Goal: Task Accomplishment & Management: Complete application form

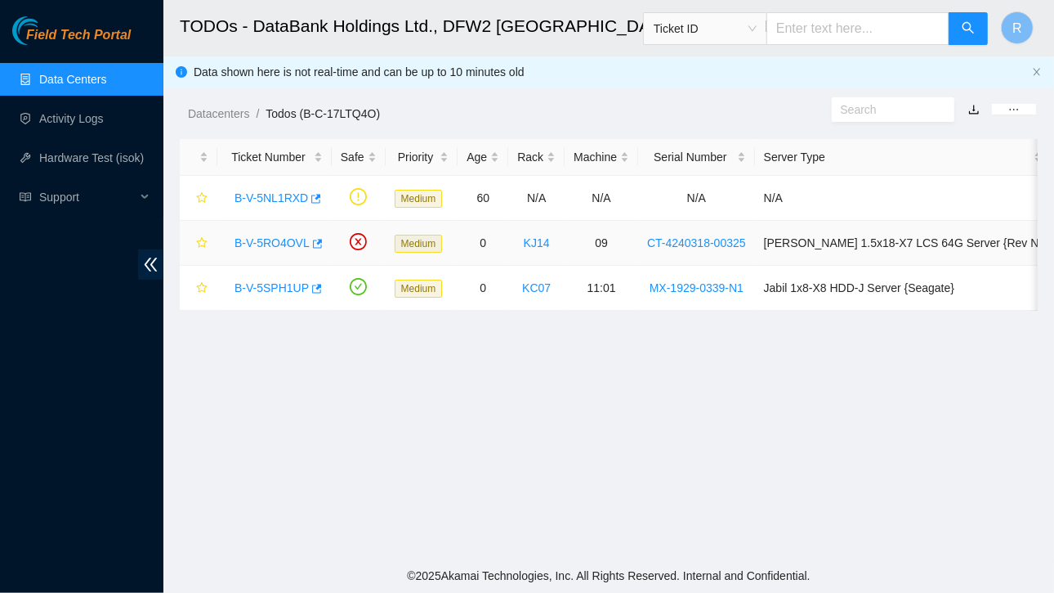
click at [283, 241] on link "B-V-5RO4OVL" at bounding box center [272, 242] width 75 height 13
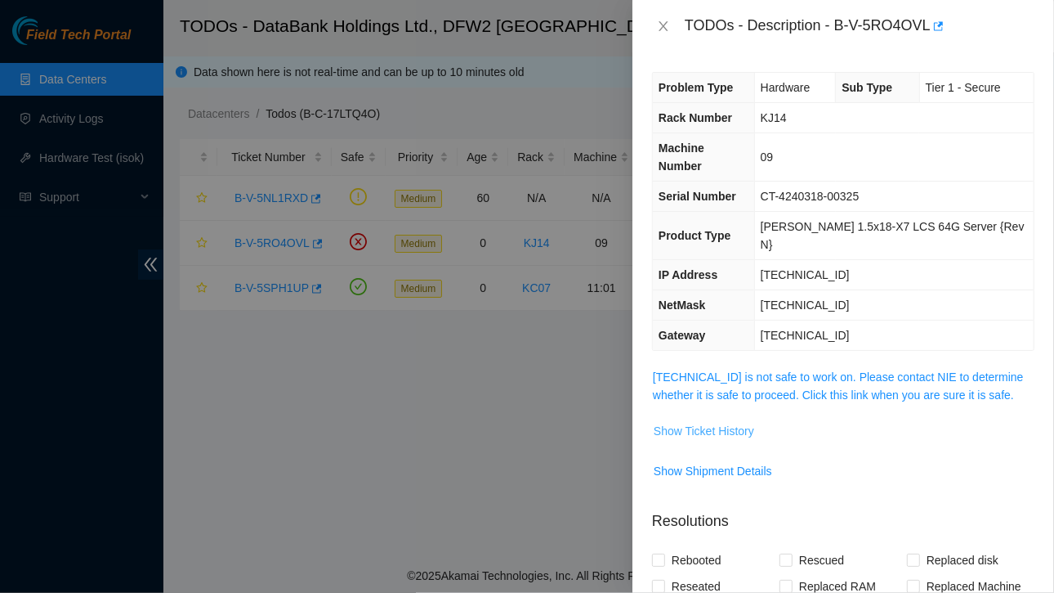
click at [713, 422] on span "Show Ticket History" at bounding box center [704, 431] width 101 height 18
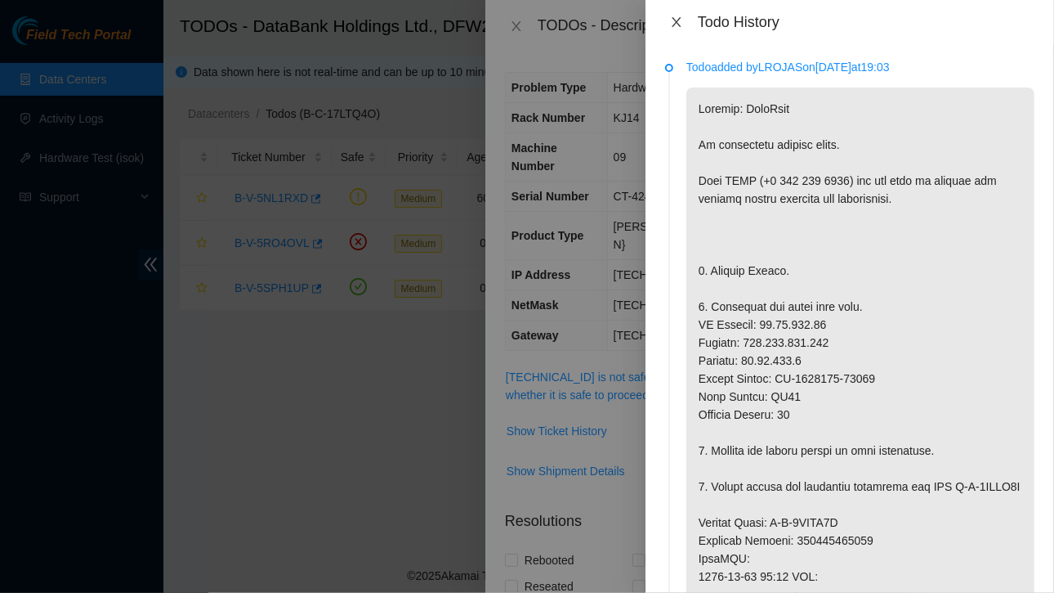
click at [673, 20] on icon "close" at bounding box center [676, 22] width 13 height 13
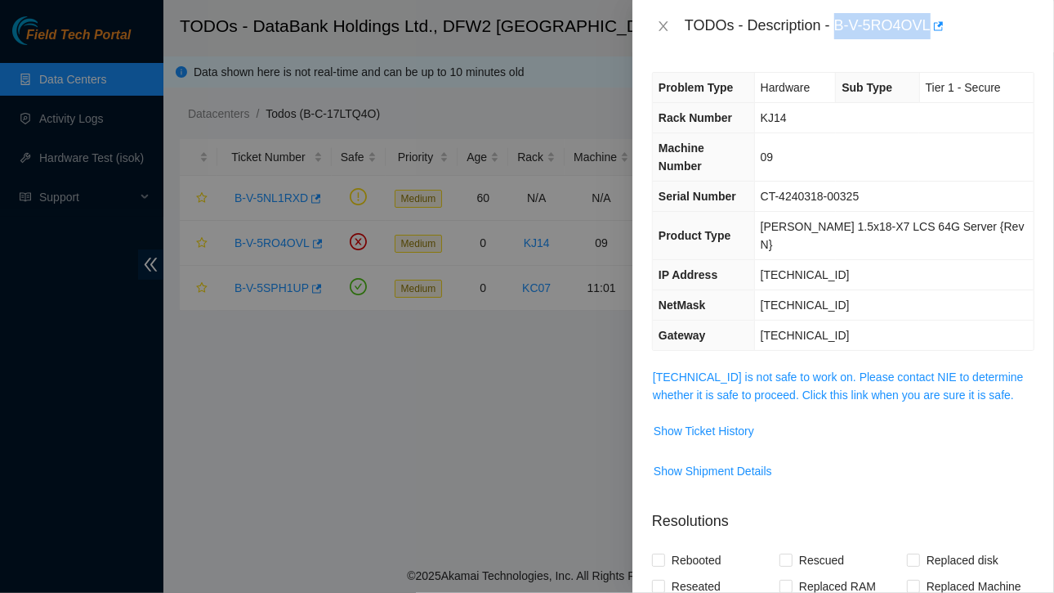
drag, startPoint x: 835, startPoint y: 20, endPoint x: 928, endPoint y: 31, distance: 93.8
click at [928, 31] on div "TODOs - Description - B-V-5RO4OVL" at bounding box center [860, 26] width 350 height 26
copy div "B-V-5RO4OVL"
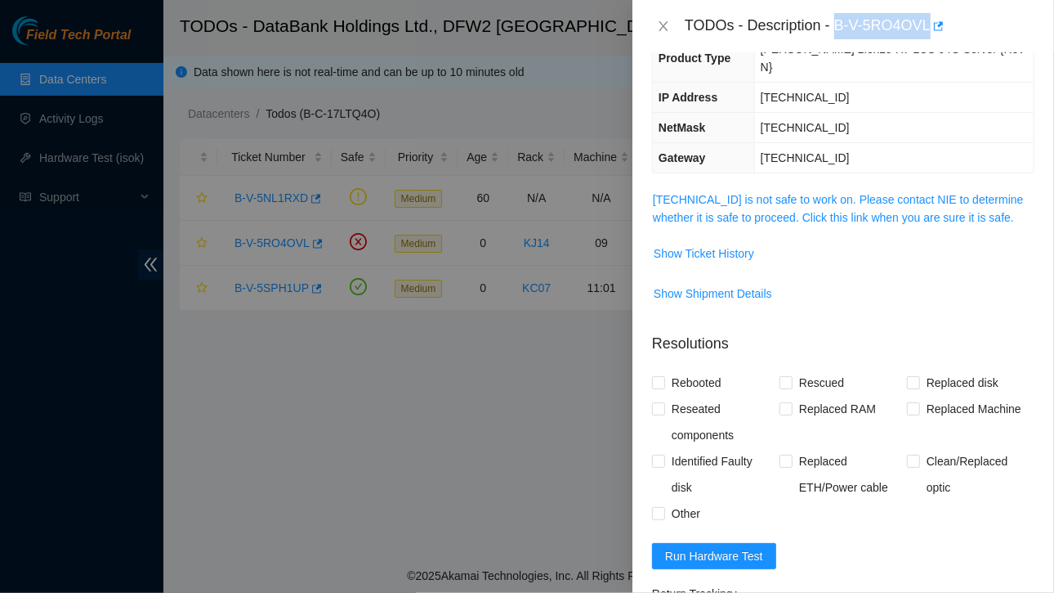
scroll to position [187, 0]
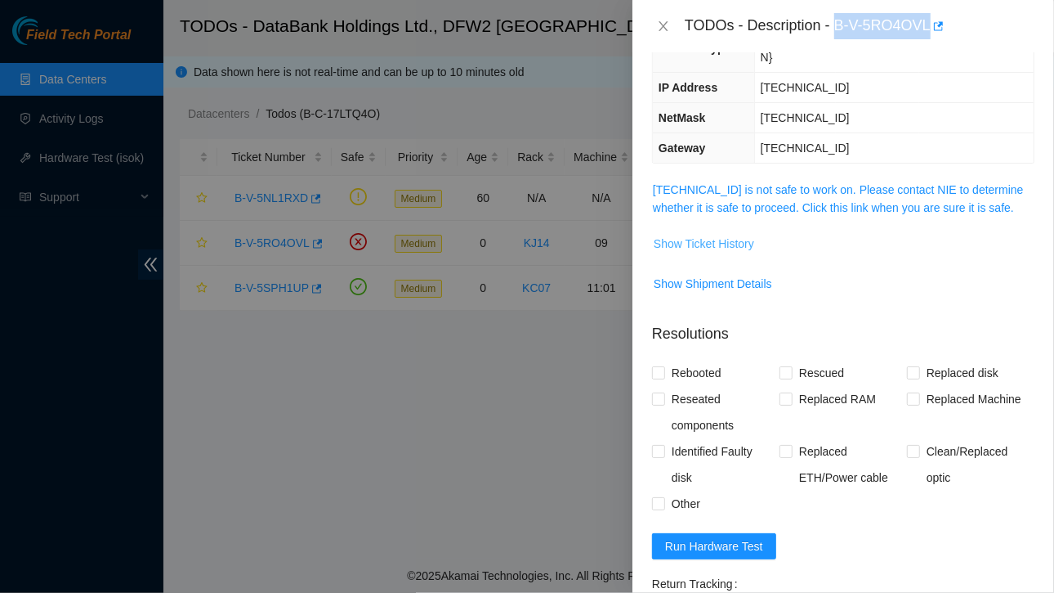
click at [714, 235] on span "Show Ticket History" at bounding box center [704, 244] width 101 height 18
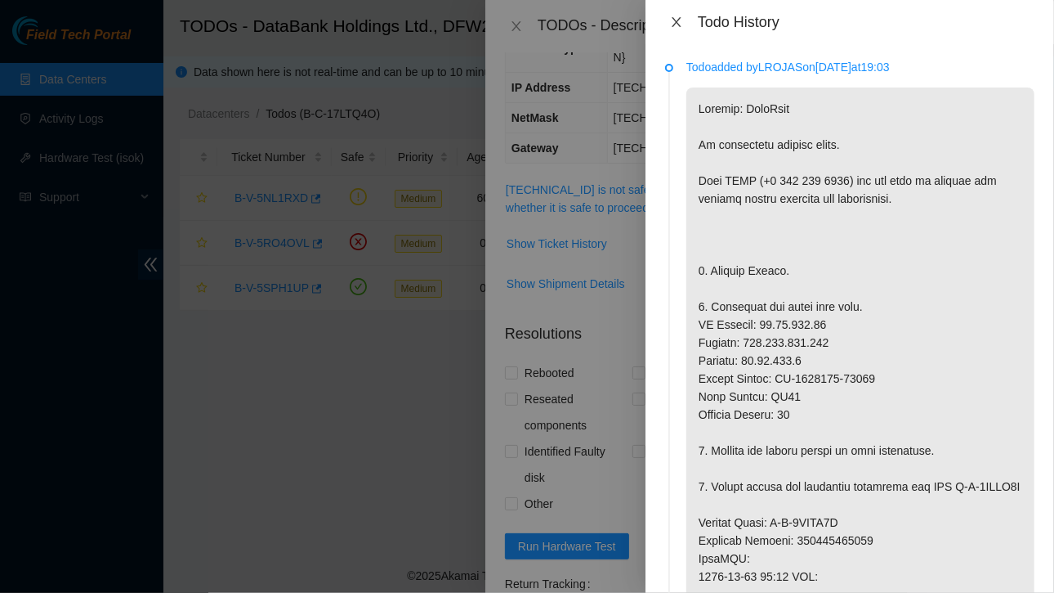
click at [678, 20] on icon "close" at bounding box center [676, 22] width 9 height 10
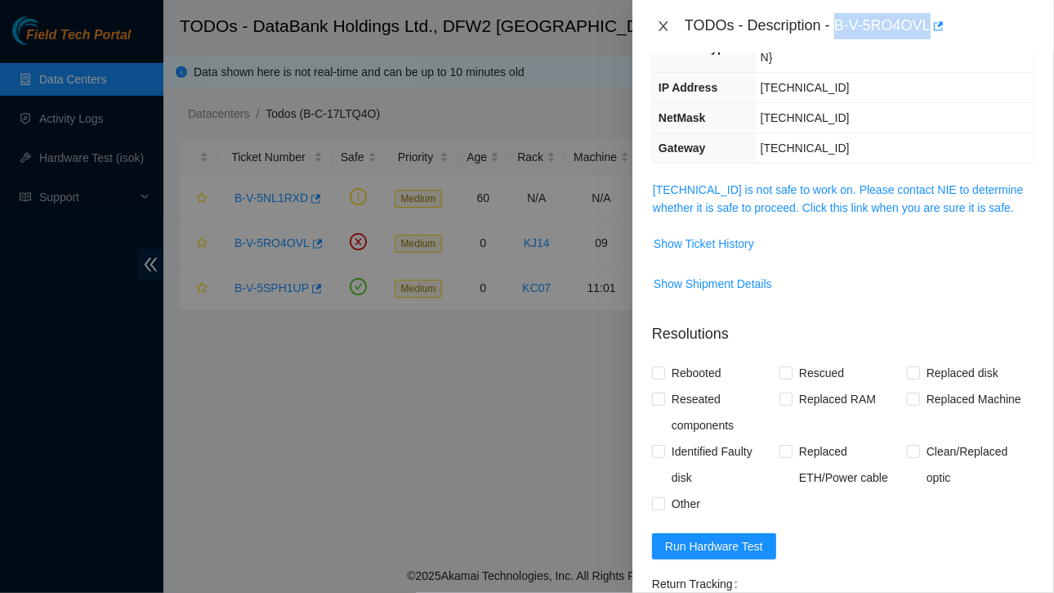
click at [671, 24] on button "Close" at bounding box center [663, 27] width 23 height 16
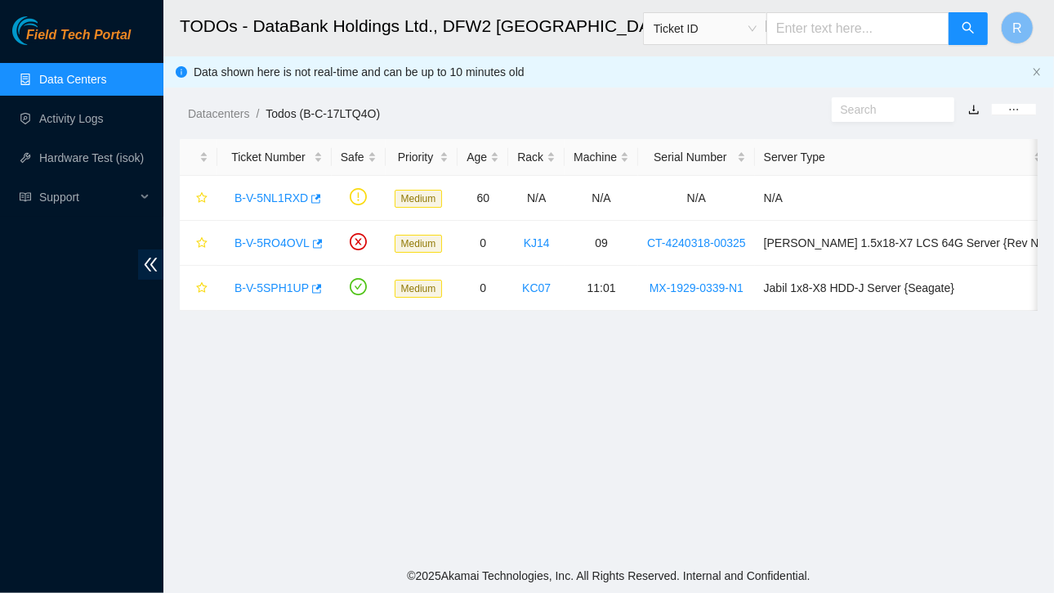
scroll to position [241, 0]
click at [276, 284] on link "B-V-5SPH1UP" at bounding box center [272, 287] width 74 height 13
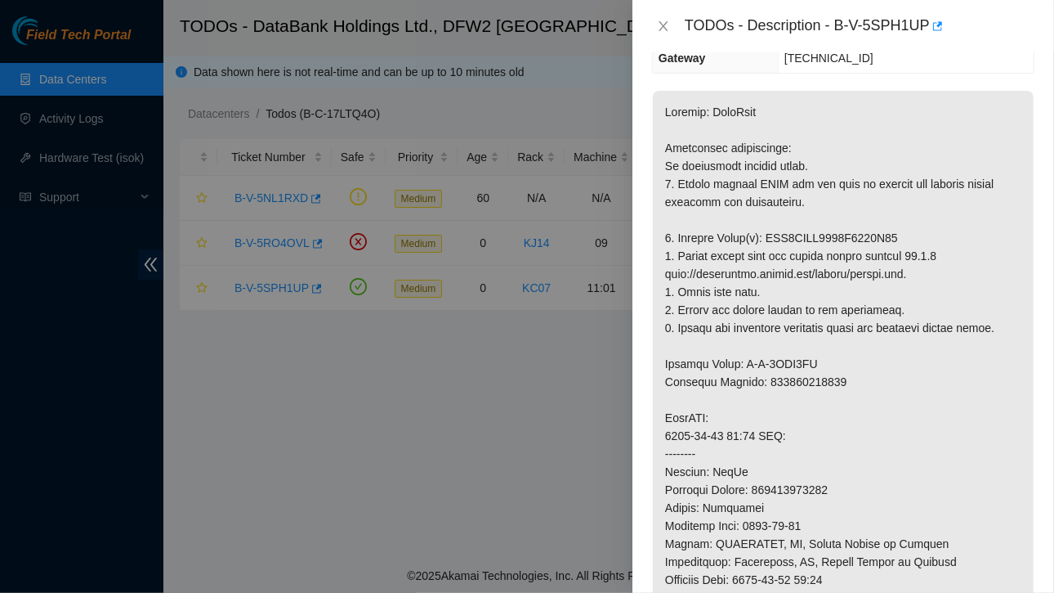
scroll to position [187, 0]
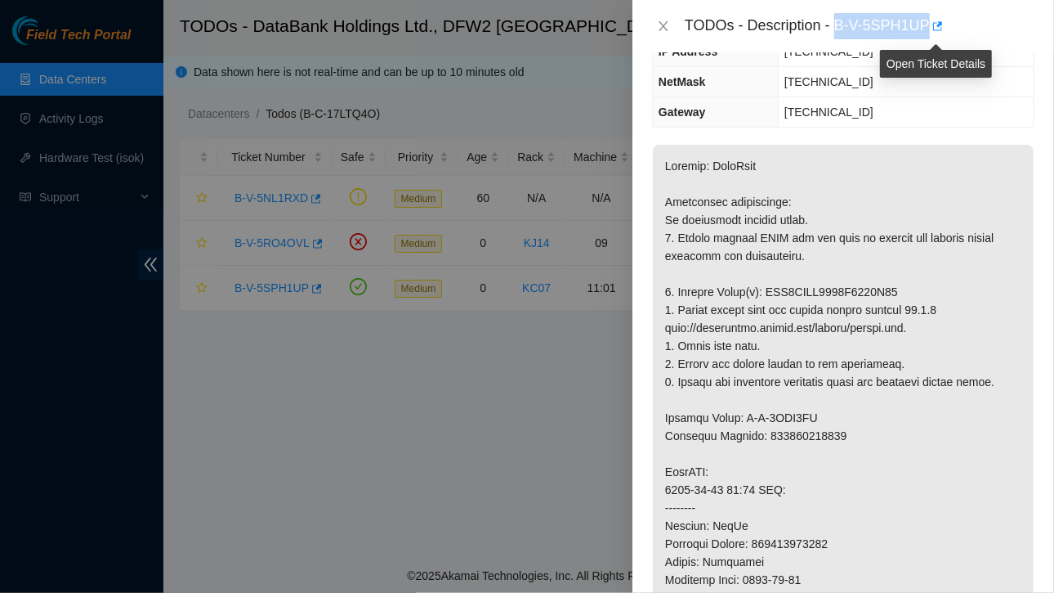
drag, startPoint x: 836, startPoint y: 25, endPoint x: 927, endPoint y: 26, distance: 90.7
click at [927, 26] on div "TODOs - Description - B-V-5SPH1UP" at bounding box center [860, 26] width 350 height 26
copy div "B-V-5SPH1UP"
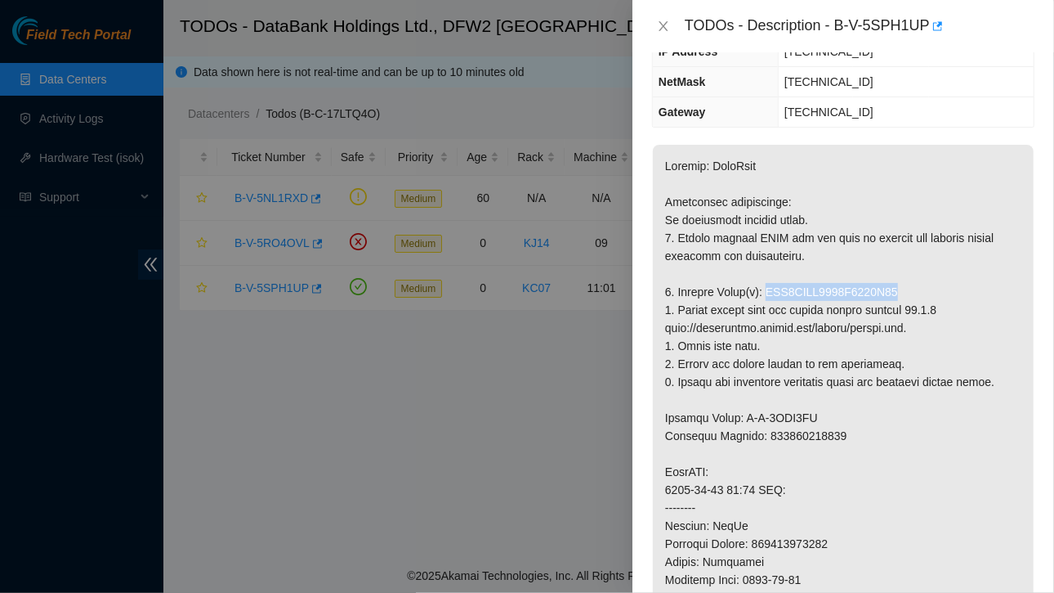
drag, startPoint x: 762, startPoint y: 287, endPoint x: 890, endPoint y: 284, distance: 128.4
click at [897, 281] on p at bounding box center [843, 553] width 381 height 816
copy p "WFK4EQYY0000C9492J63"
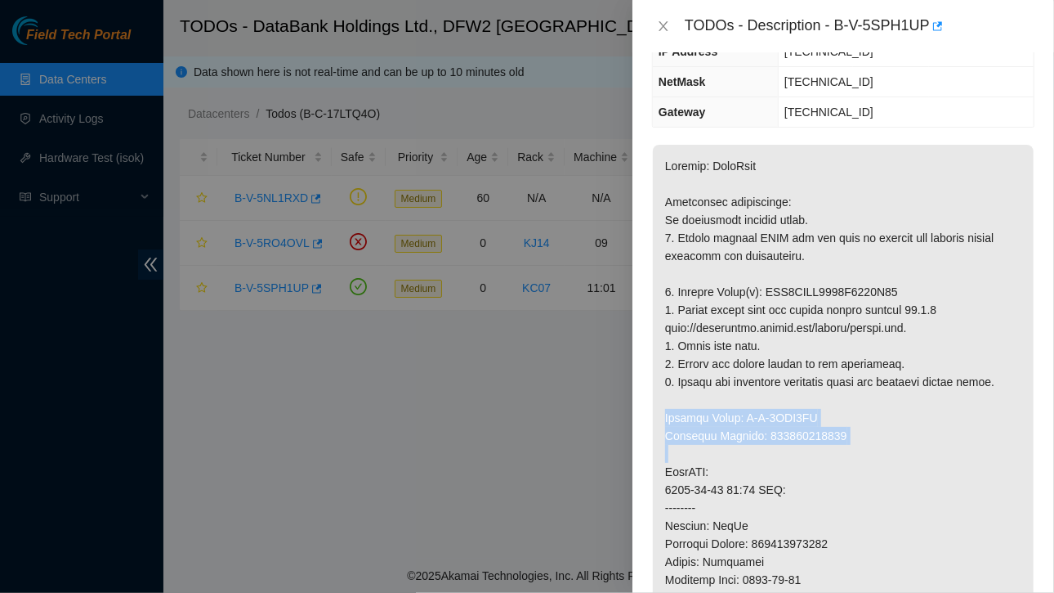
drag, startPoint x: 664, startPoint y: 413, endPoint x: 815, endPoint y: 450, distance: 155.6
click at [815, 450] on p at bounding box center [843, 553] width 381 height 816
copy p "Service Order: B-V-5SQT5MN Tracking Numbers: 463470040614"
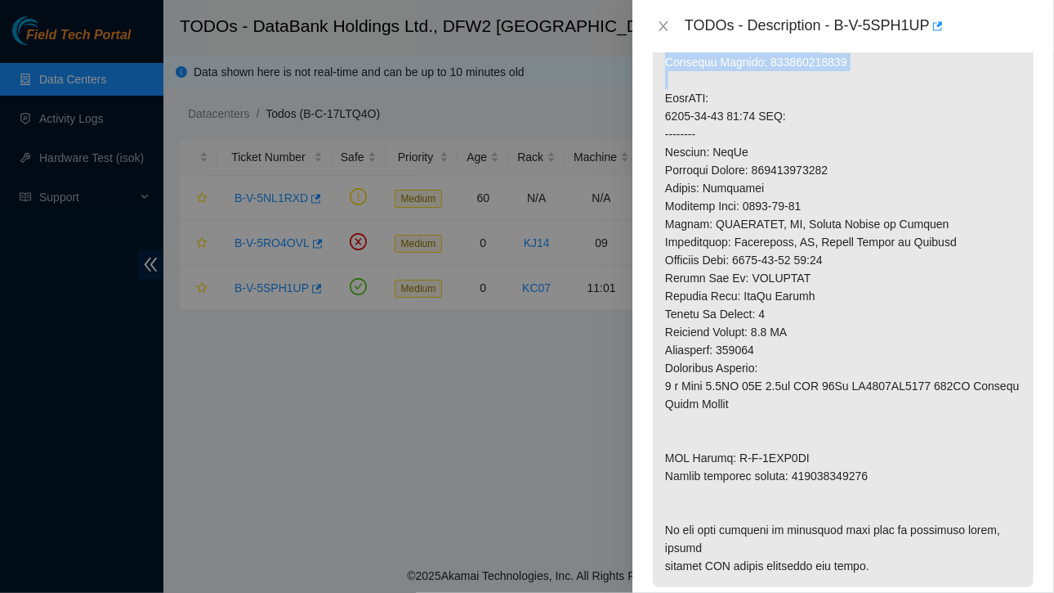
scroll to position [573, 0]
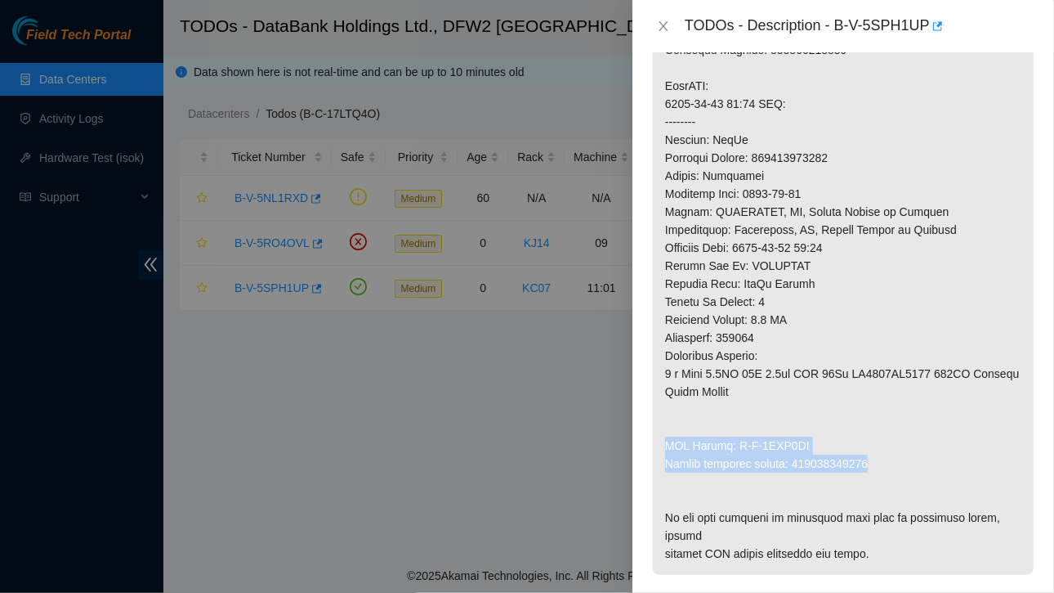
drag, startPoint x: 665, startPoint y: 443, endPoint x: 875, endPoint y: 464, distance: 211.1
click at [875, 464] on p at bounding box center [843, 167] width 381 height 816
copy p "RMA Return: B-V-5SQT5MW Return tracking number: 463470040625"
click at [667, 19] on button "Close" at bounding box center [663, 27] width 23 height 16
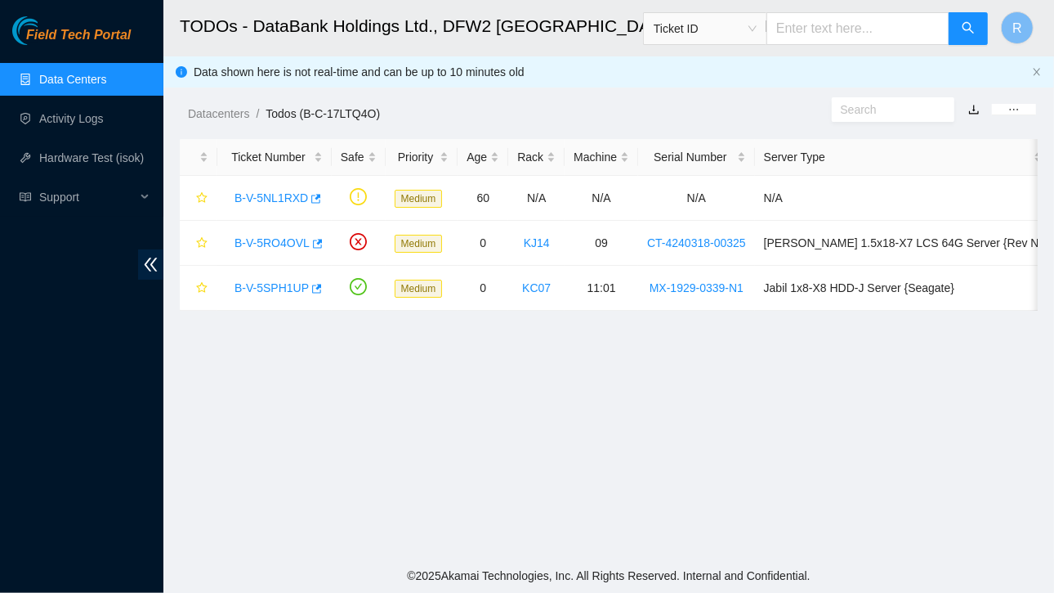
scroll to position [482, 0]
click at [276, 236] on link "B-V-5RO4OVL" at bounding box center [272, 242] width 75 height 13
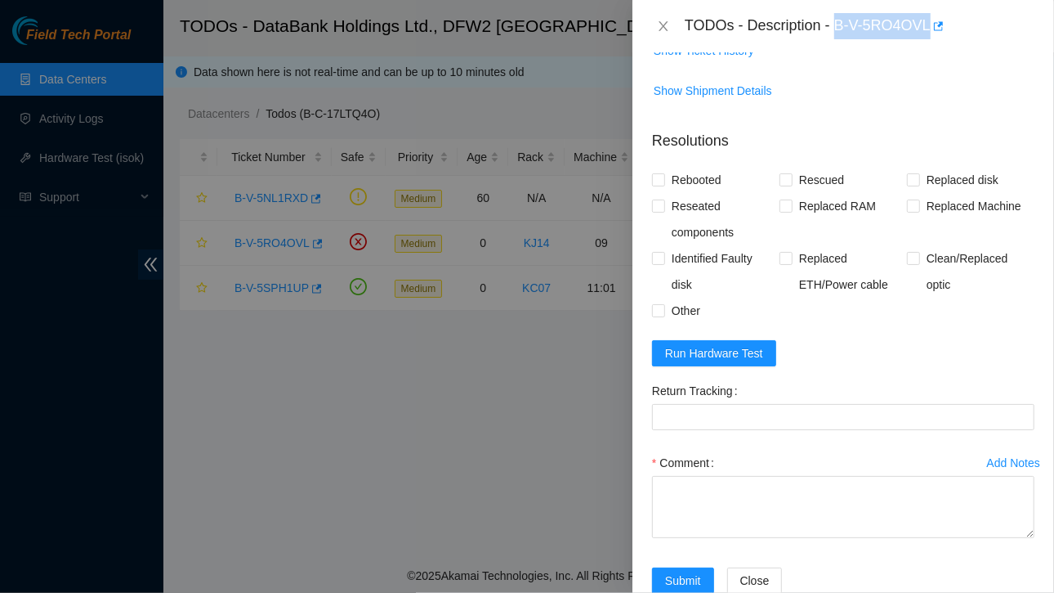
drag, startPoint x: 837, startPoint y: 27, endPoint x: 927, endPoint y: 28, distance: 89.9
click at [927, 28] on div "TODOs - Description - B-V-5RO4OVL" at bounding box center [860, 26] width 350 height 26
copy div "B-V-5RO4OVL"
click at [656, 27] on button "Close" at bounding box center [663, 27] width 23 height 16
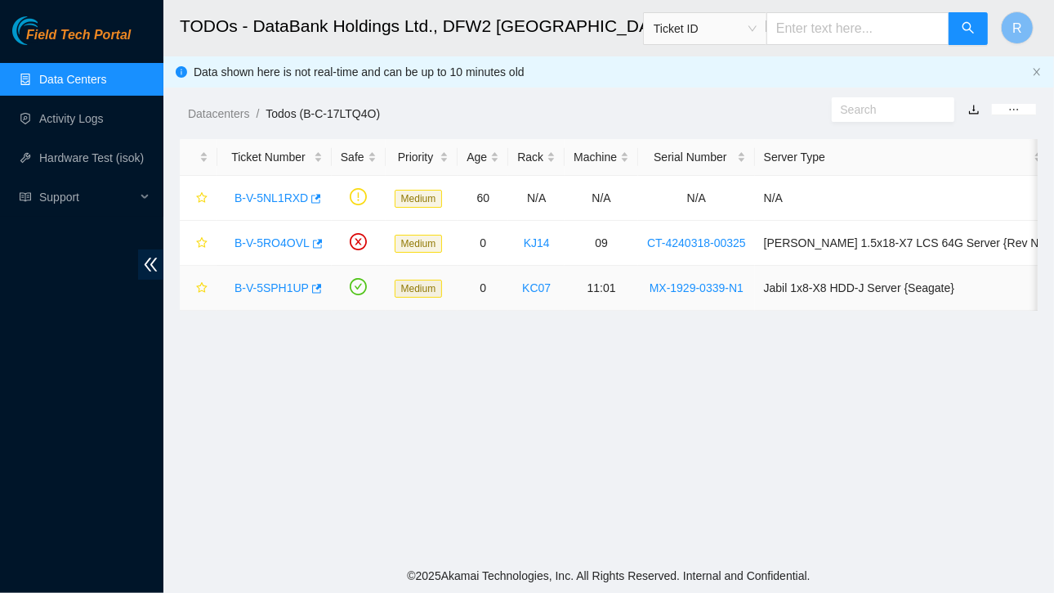
scroll to position [405, 0]
click at [276, 286] on link "B-V-5SPH1UP" at bounding box center [272, 287] width 74 height 13
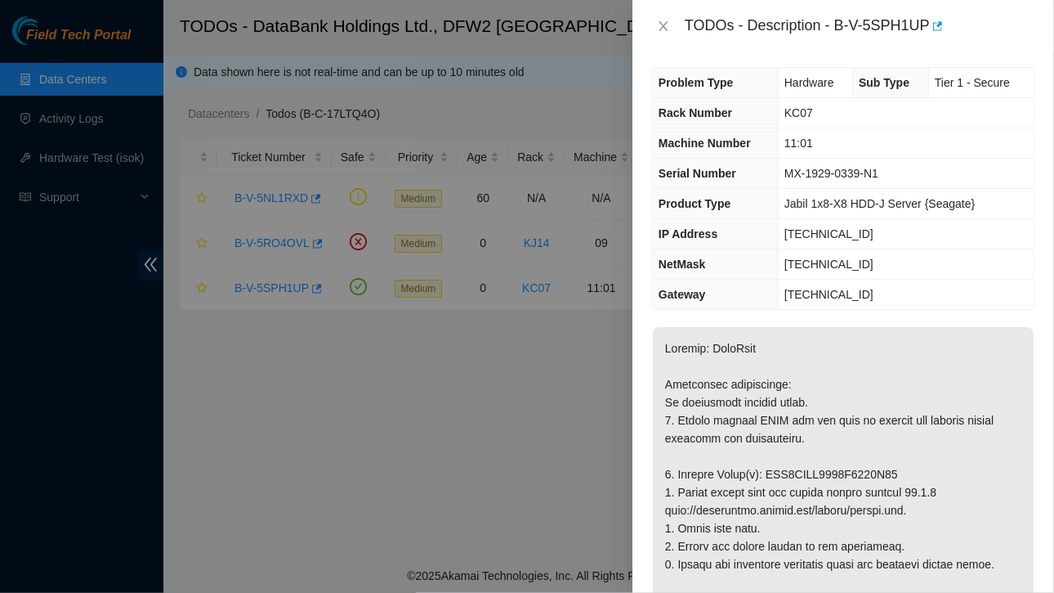
scroll to position [0, 0]
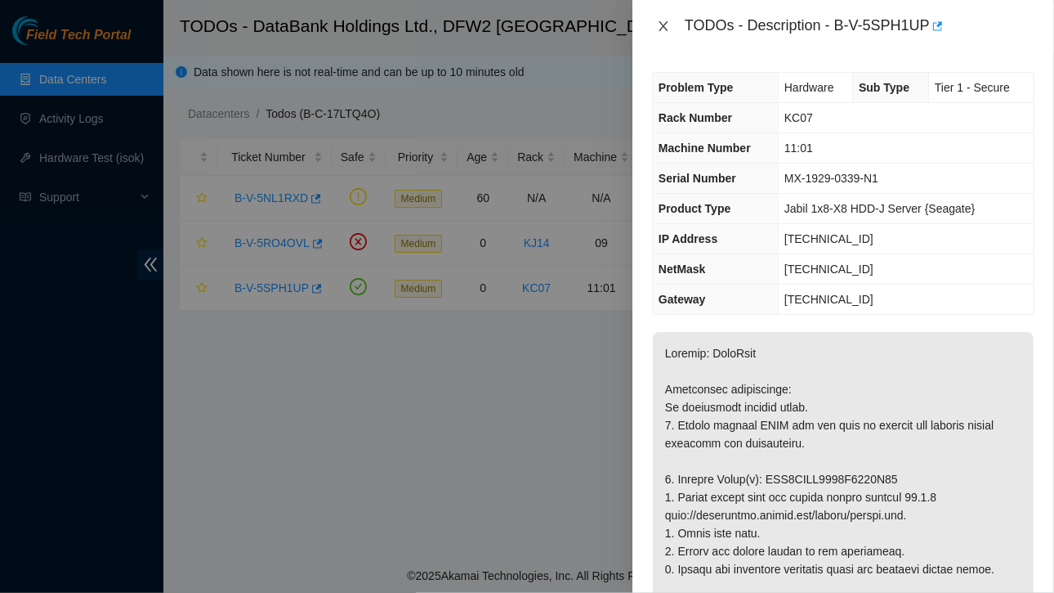
click at [665, 25] on icon "close" at bounding box center [663, 26] width 13 height 13
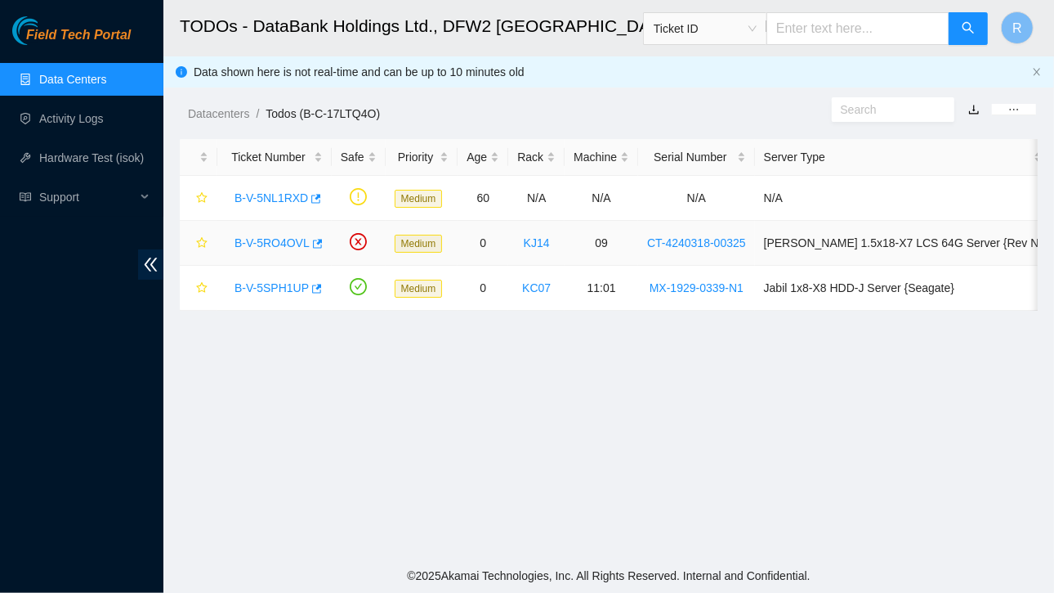
click at [291, 237] on link "B-V-5RO4OVL" at bounding box center [272, 242] width 75 height 13
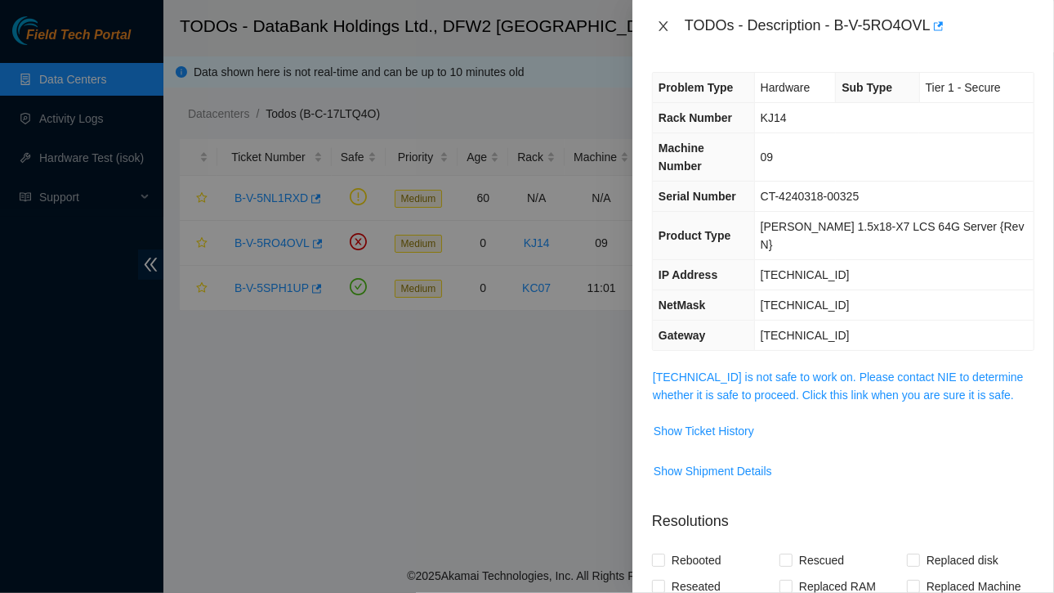
click at [660, 25] on icon "close" at bounding box center [663, 26] width 13 height 13
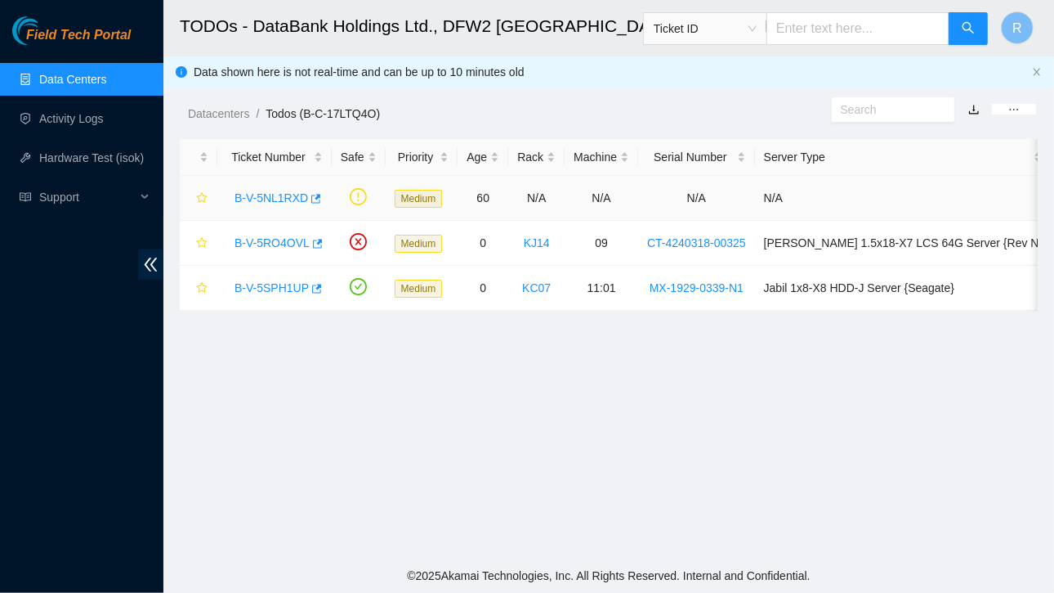
click at [288, 195] on link "B-V-5NL1RXD" at bounding box center [272, 197] width 74 height 13
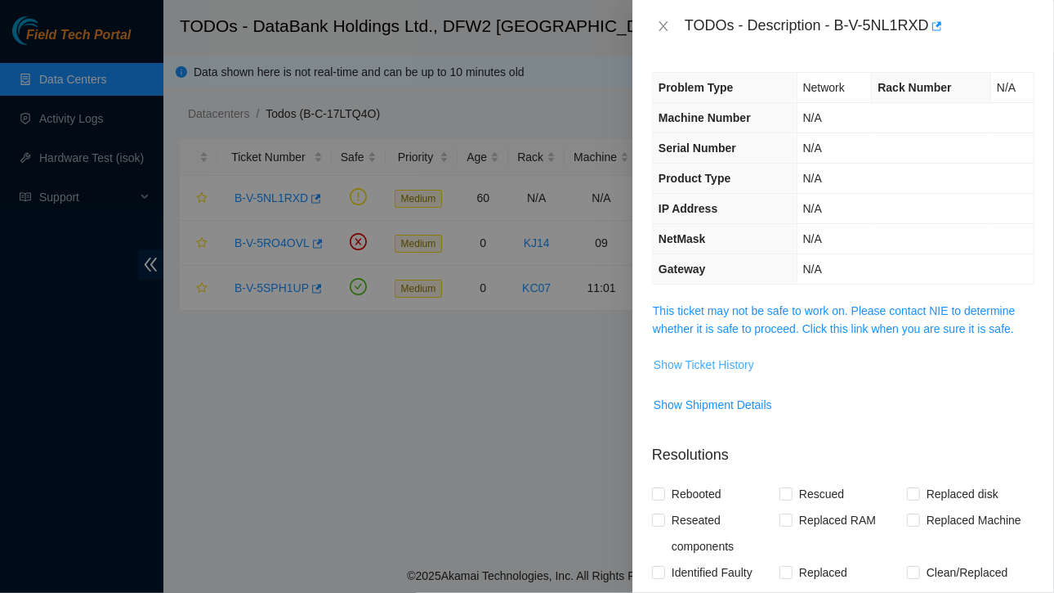
click at [714, 362] on span "Show Ticket History" at bounding box center [704, 365] width 101 height 18
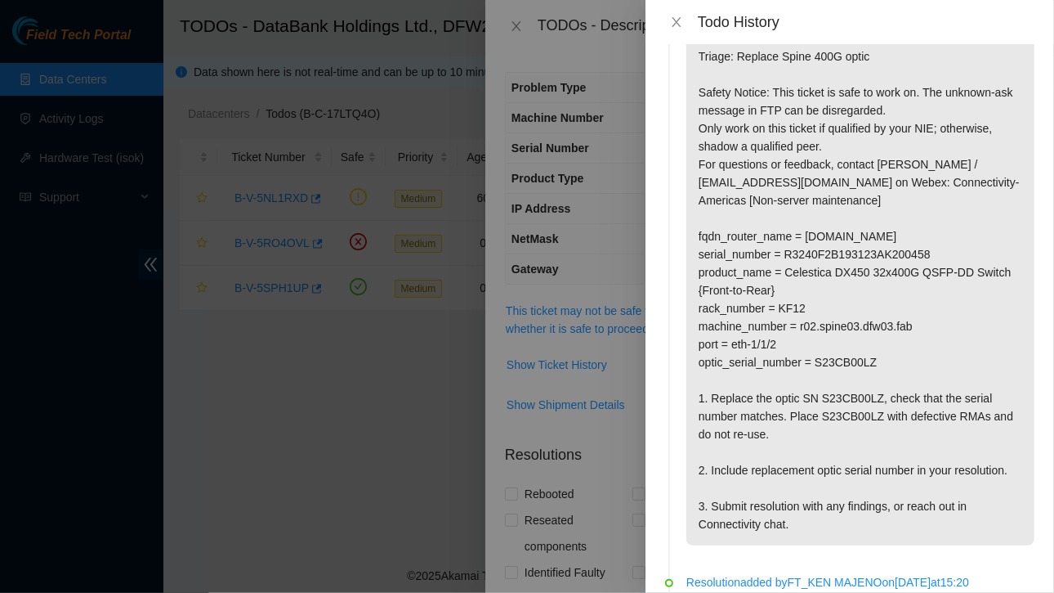
scroll to position [53, 0]
click at [680, 21] on icon "close" at bounding box center [676, 22] width 13 height 13
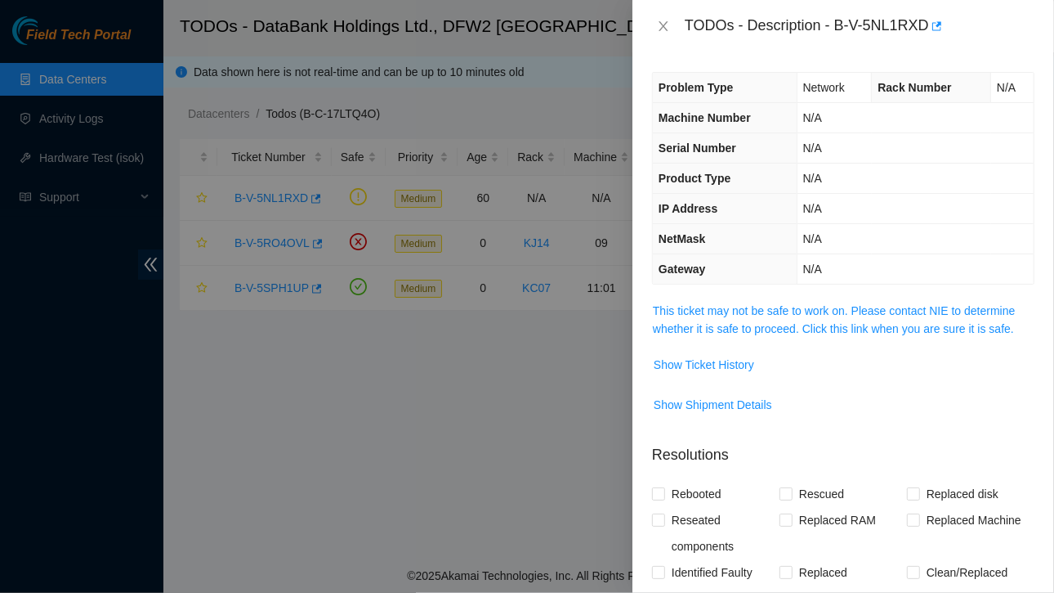
scroll to position [2, 0]
click at [721, 360] on span "Show Ticket History" at bounding box center [704, 363] width 101 height 18
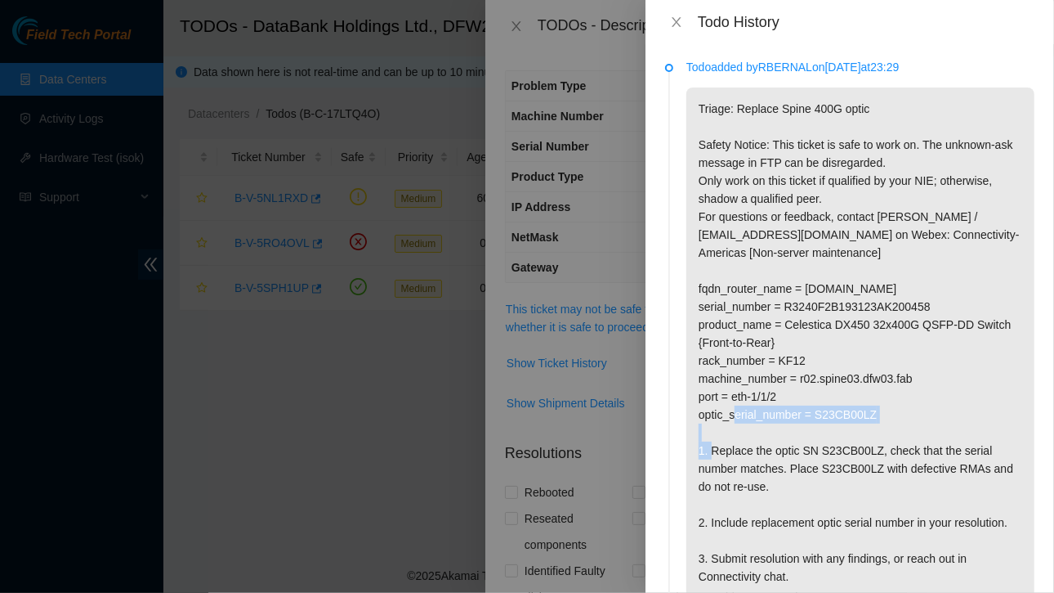
drag, startPoint x: 698, startPoint y: 434, endPoint x: 889, endPoint y: 432, distance: 190.5
click at [889, 432] on p "Triage: Replace Spine 400G optic Safety Notice: This ticket is safe to work on.…" at bounding box center [861, 342] width 348 height 510
copy p "optic_serial_number = S23CB00LZ"
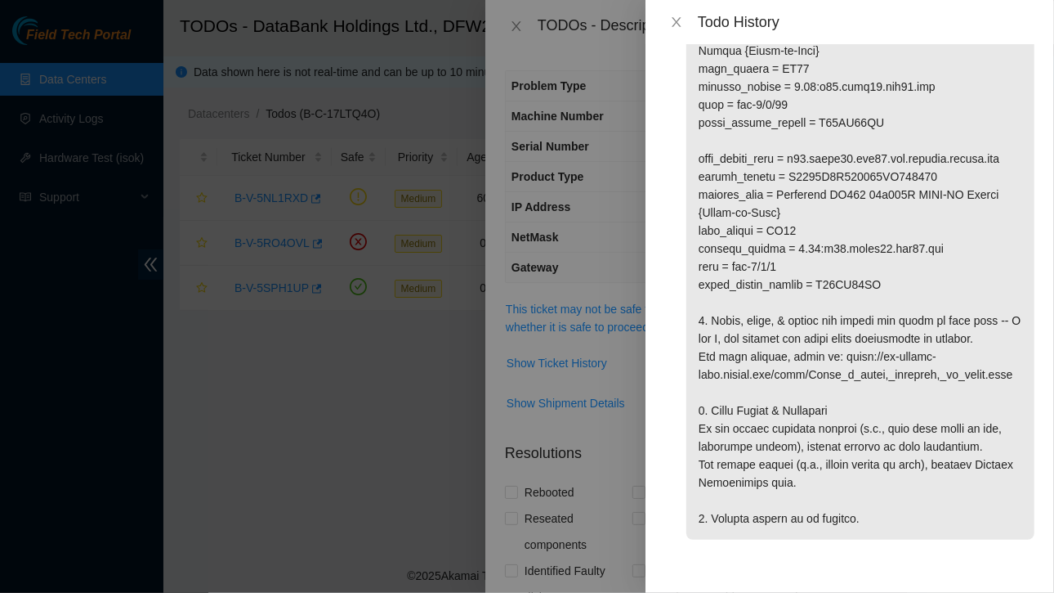
scroll to position [1066, 0]
click at [678, 19] on icon "close" at bounding box center [676, 22] width 13 height 13
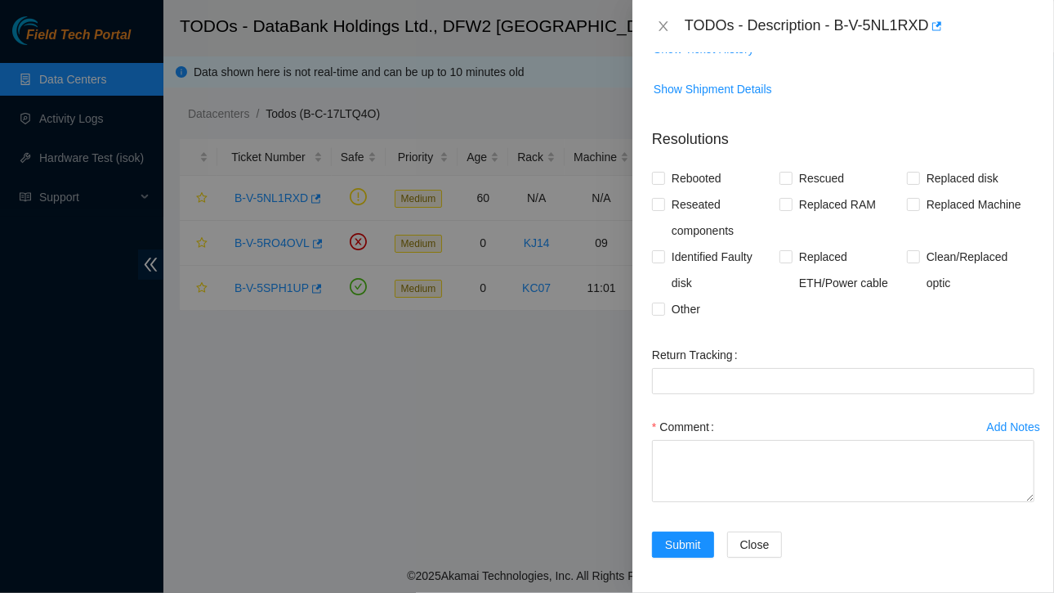
scroll to position [315, 0]
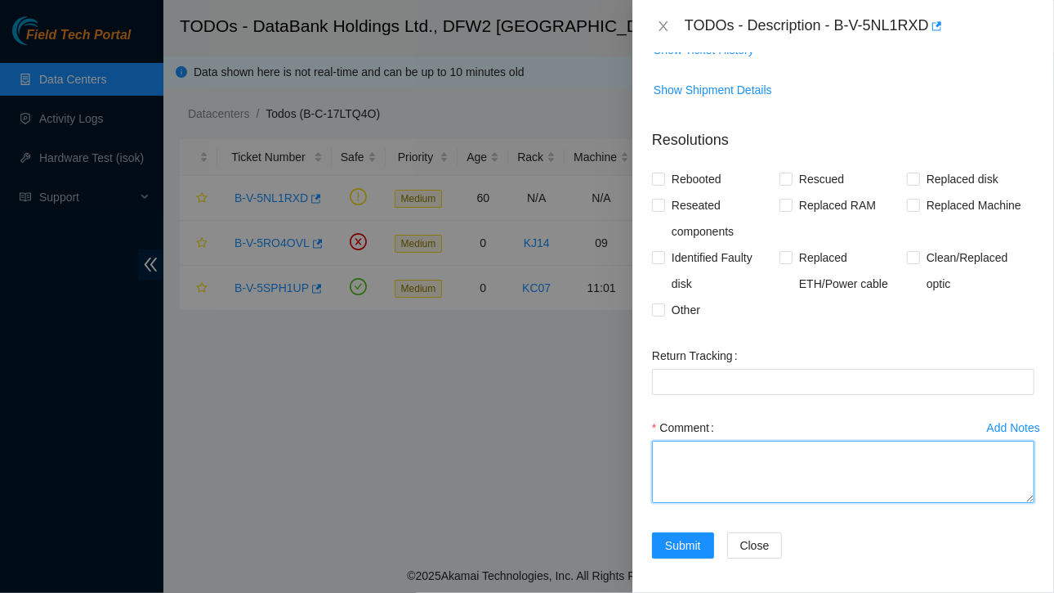
click at [684, 455] on textarea "Comment" at bounding box center [843, 472] width 383 height 62
paste textarea "optic_serial_number = S23CB00LZ"
click at [659, 472] on textarea "Replaced faulty optics optic_serial_number = S23CB00LZ" at bounding box center [843, 472] width 383 height 62
click at [873, 472] on textarea "Replaced faulty optics Fauly optic_serial_number = S23CB00LZ" at bounding box center [843, 472] width 383 height 62
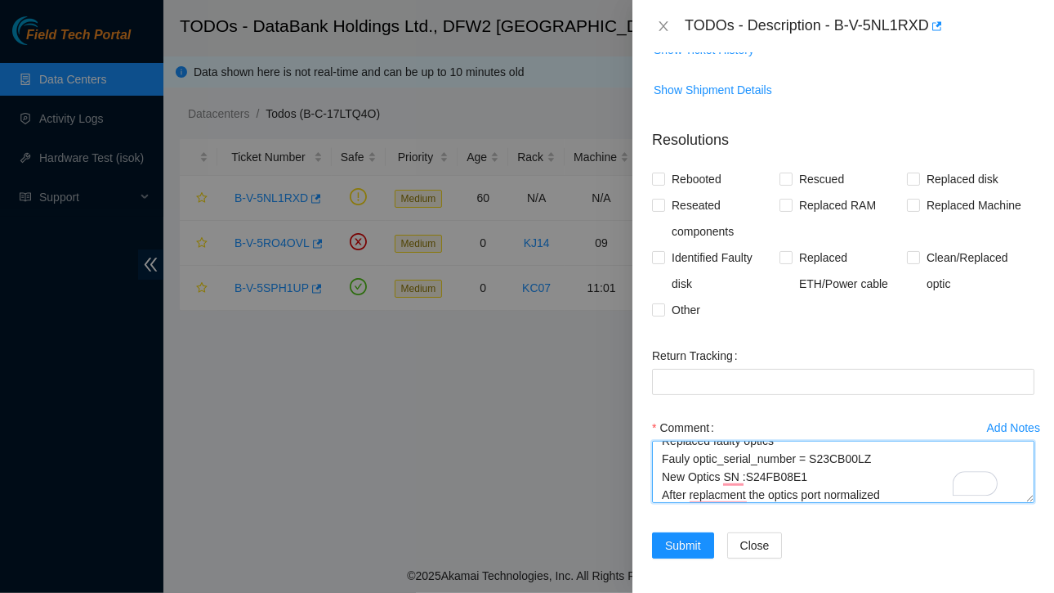
scroll to position [17, 0]
click at [901, 486] on textarea "Replaced faulty optics Fauly optic_serial_number = S23CB00LZ New Optics SN :S24…" at bounding box center [843, 472] width 383 height 62
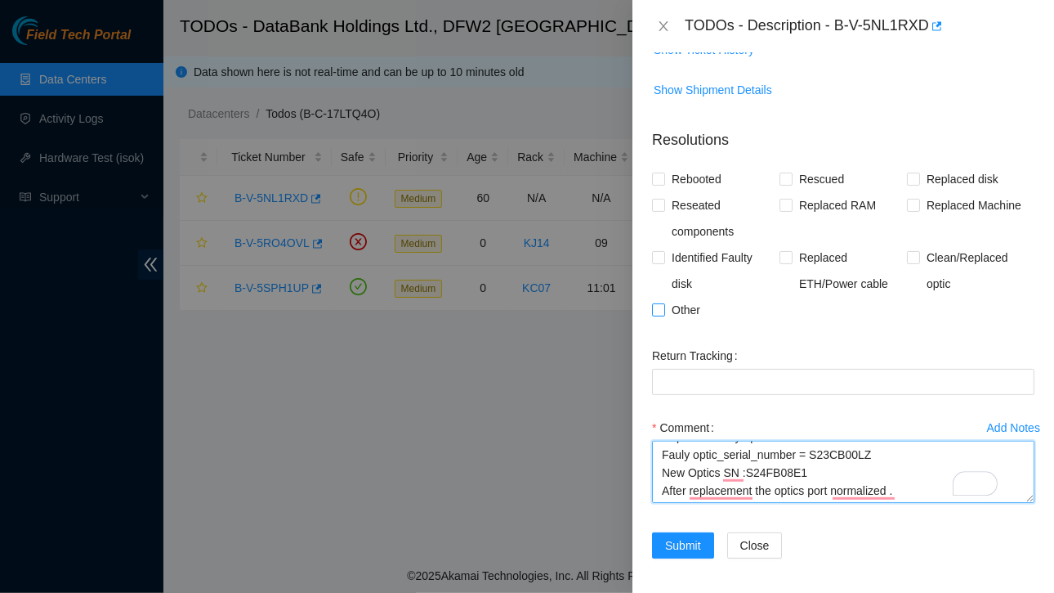
type textarea "Replaced faulty optics Fauly optic_serial_number = S23CB00LZ New Optics SN :S24…"
click at [661, 308] on input "Other" at bounding box center [657, 308] width 11 height 11
checkbox input "true"
type textarea "Replaced faulty optics Fauly optic_serial_number = S23CB00LZ New Optics SN :S24…"
click at [675, 544] on span "Submit" at bounding box center [683, 545] width 36 height 18
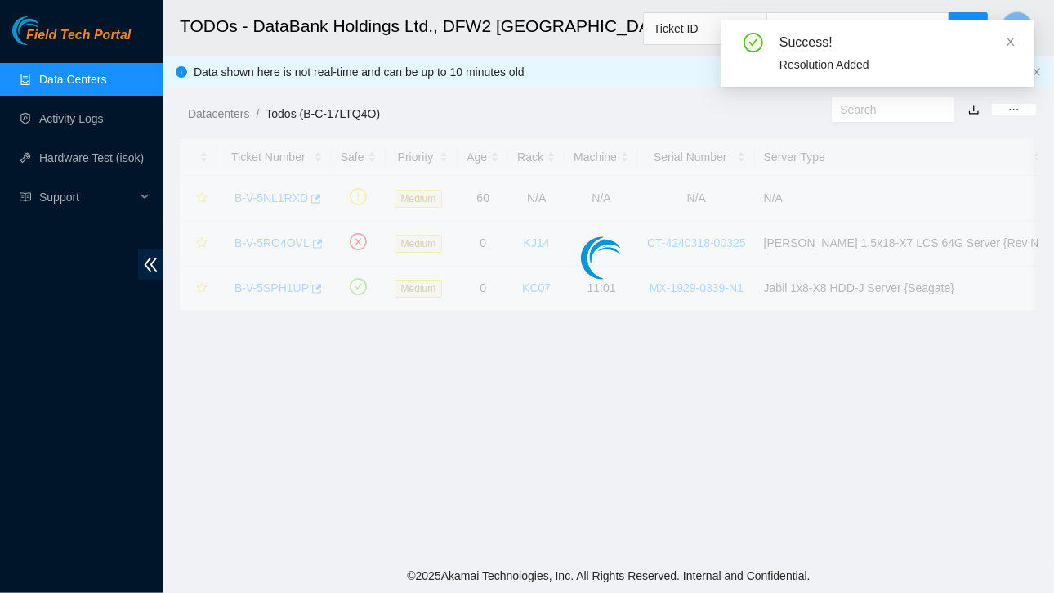
scroll to position [369, 0]
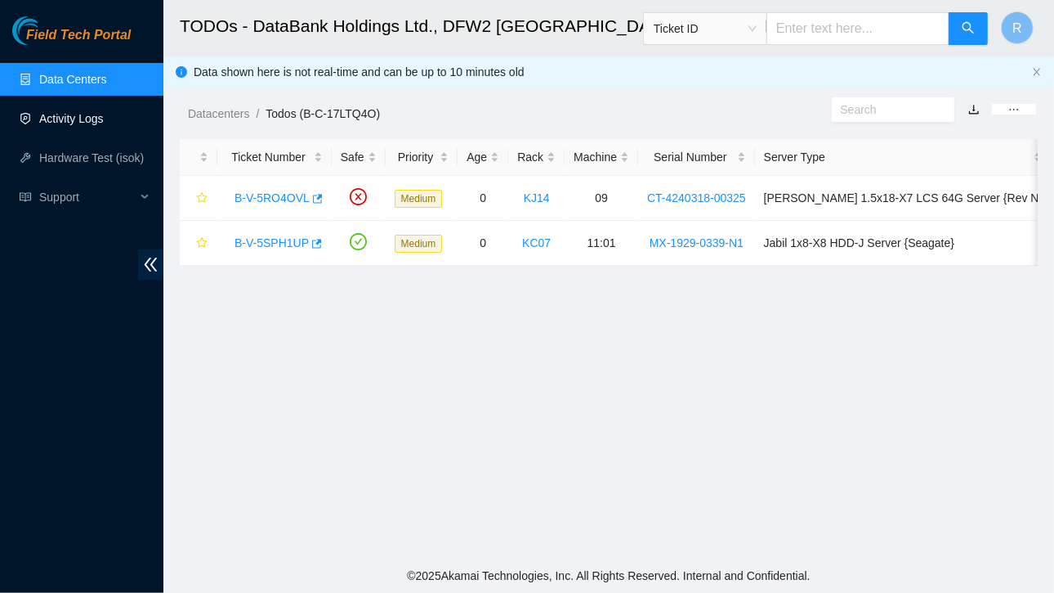
click at [80, 119] on link "Activity Logs" at bounding box center [71, 118] width 65 height 13
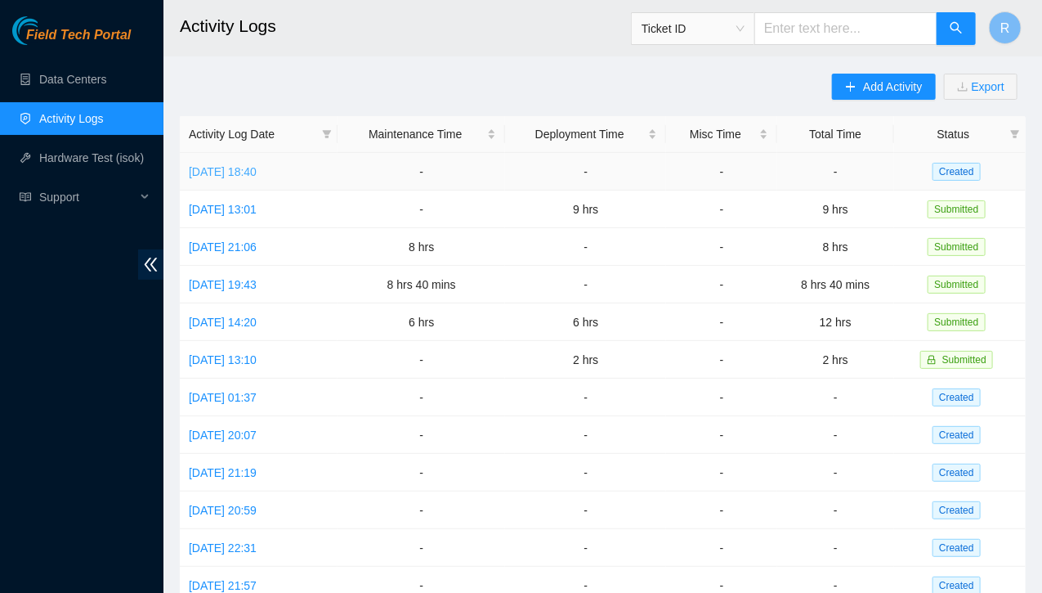
click at [257, 168] on link "Mon, 11 Aug 2025 18:40" at bounding box center [223, 171] width 68 height 13
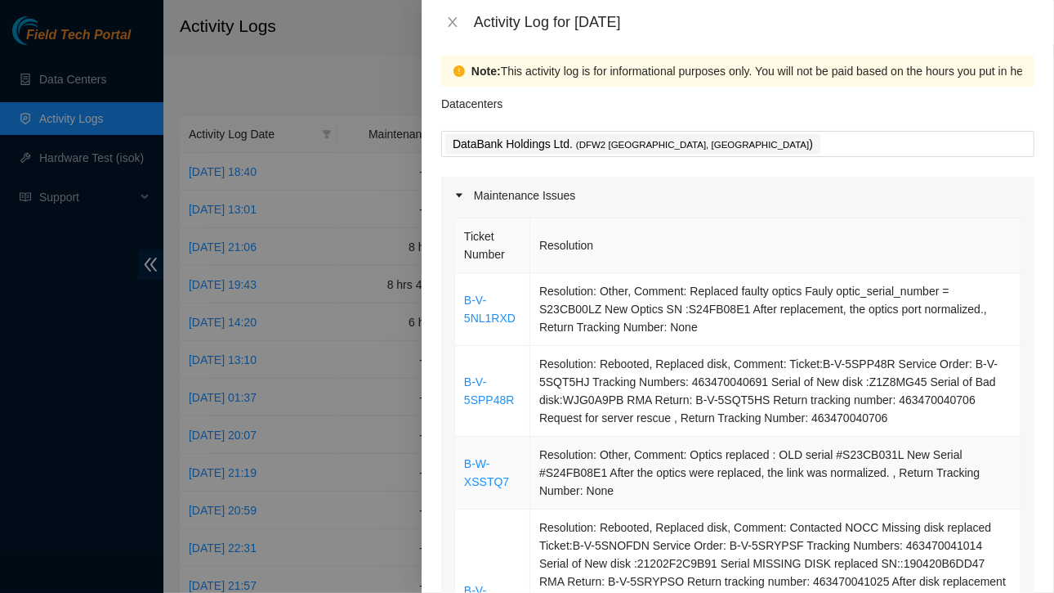
scroll to position [8, 0]
click at [456, 18] on icon "close" at bounding box center [452, 22] width 9 height 10
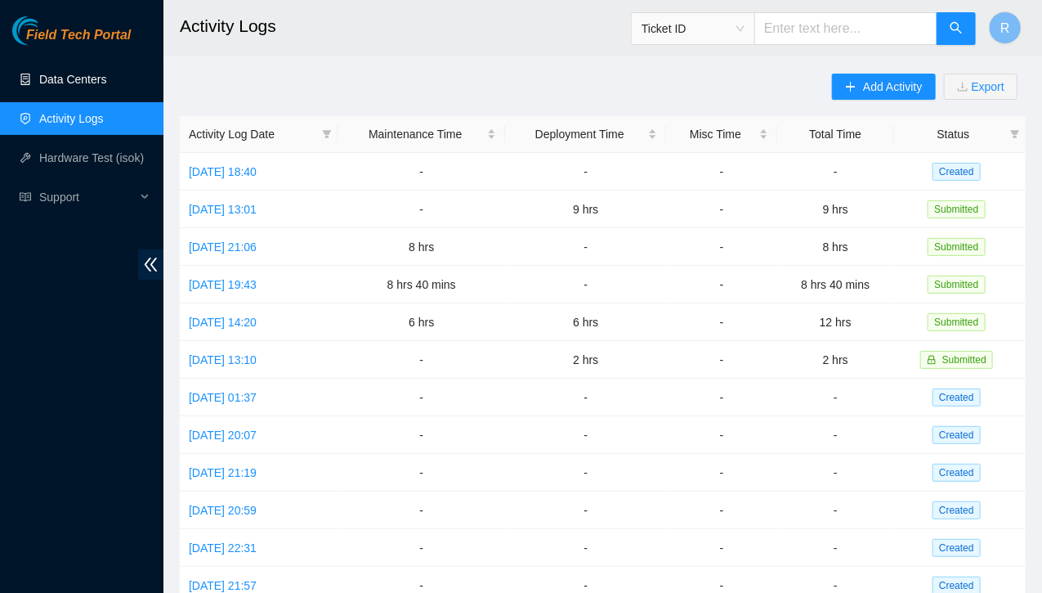
click at [87, 80] on link "Data Centers" at bounding box center [72, 79] width 67 height 13
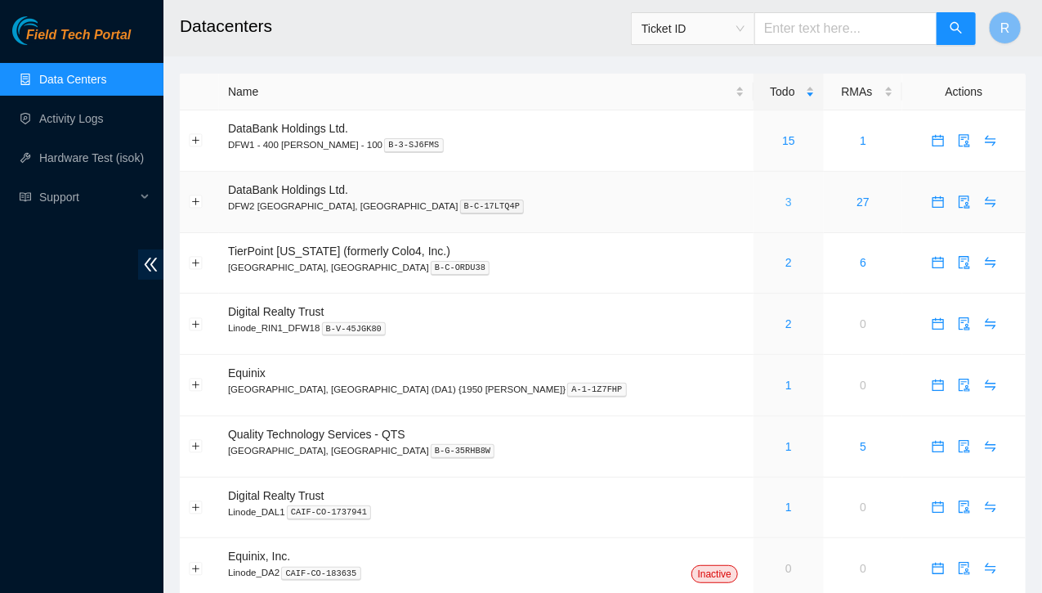
click at [786, 200] on link "3" at bounding box center [789, 201] width 7 height 13
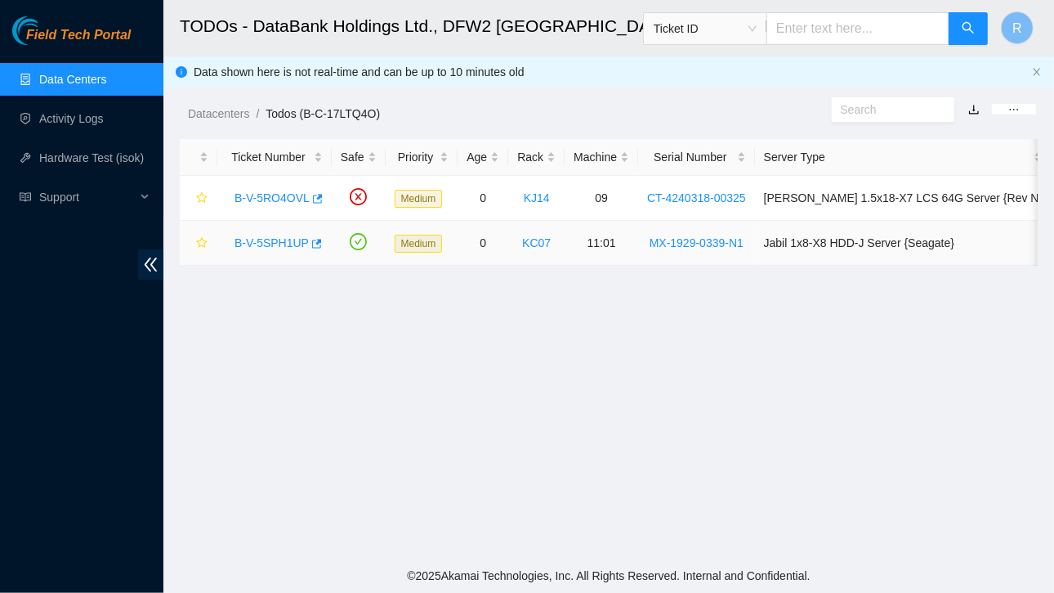
click at [291, 243] on link "B-V-5SPH1UP" at bounding box center [272, 242] width 74 height 13
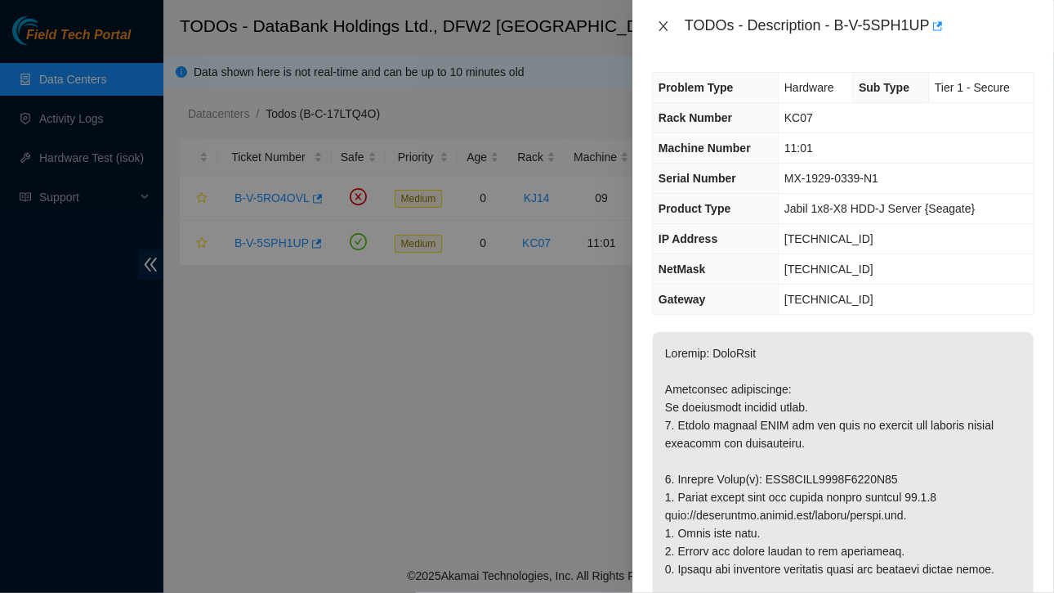
click at [669, 25] on icon "close" at bounding box center [663, 26] width 13 height 13
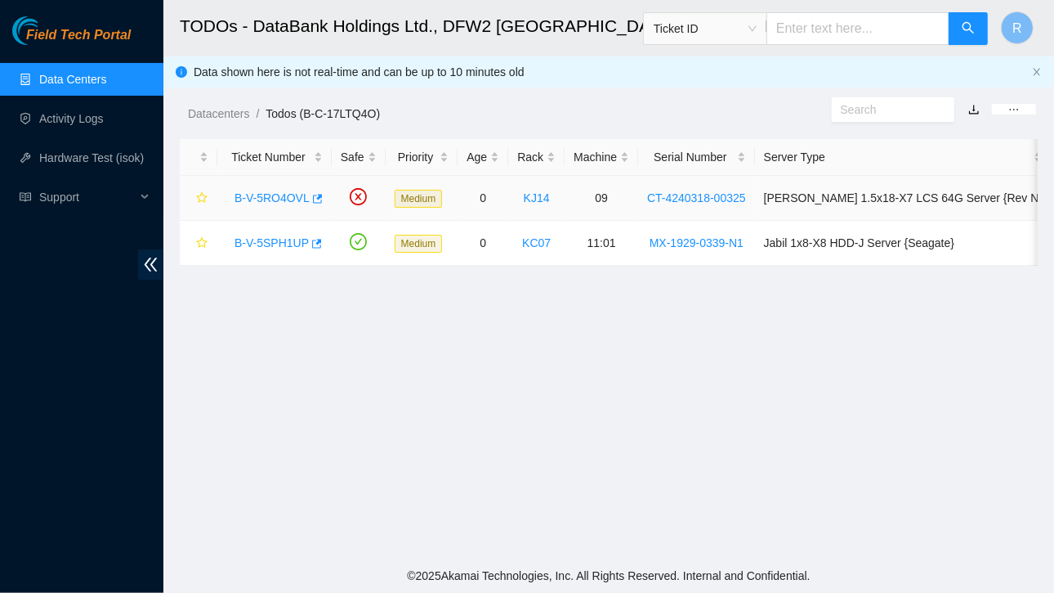
click at [270, 191] on link "B-V-5RO4OVL" at bounding box center [272, 197] width 75 height 13
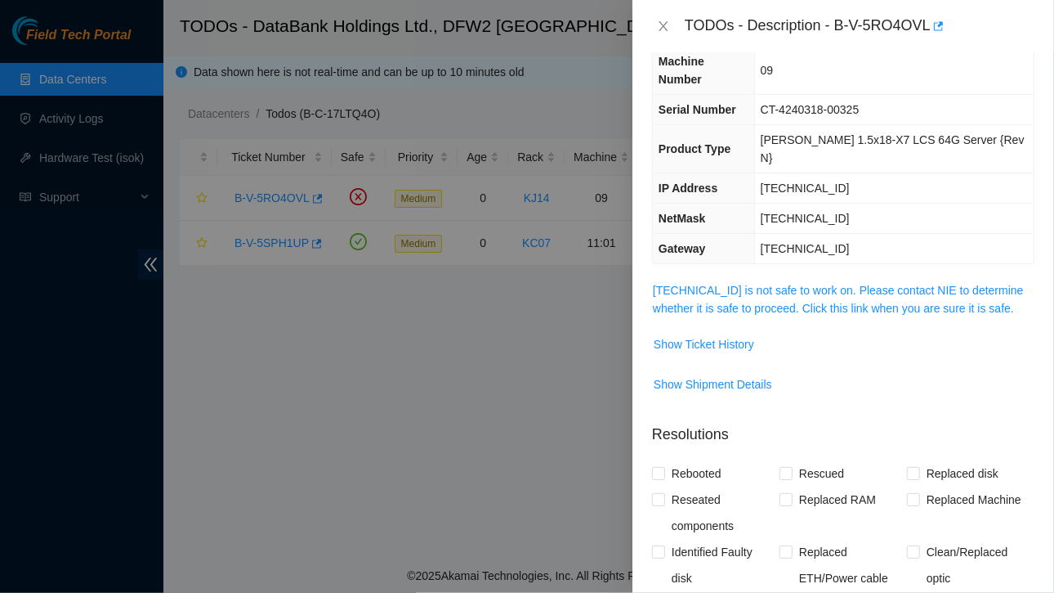
scroll to position [93, 0]
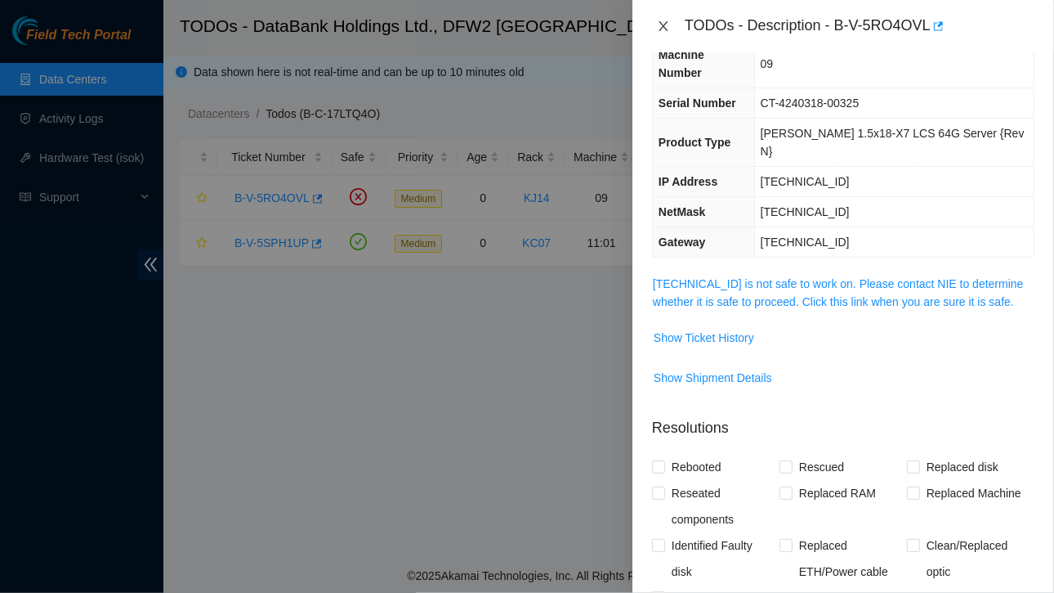
click at [667, 25] on icon "close" at bounding box center [663, 26] width 13 height 13
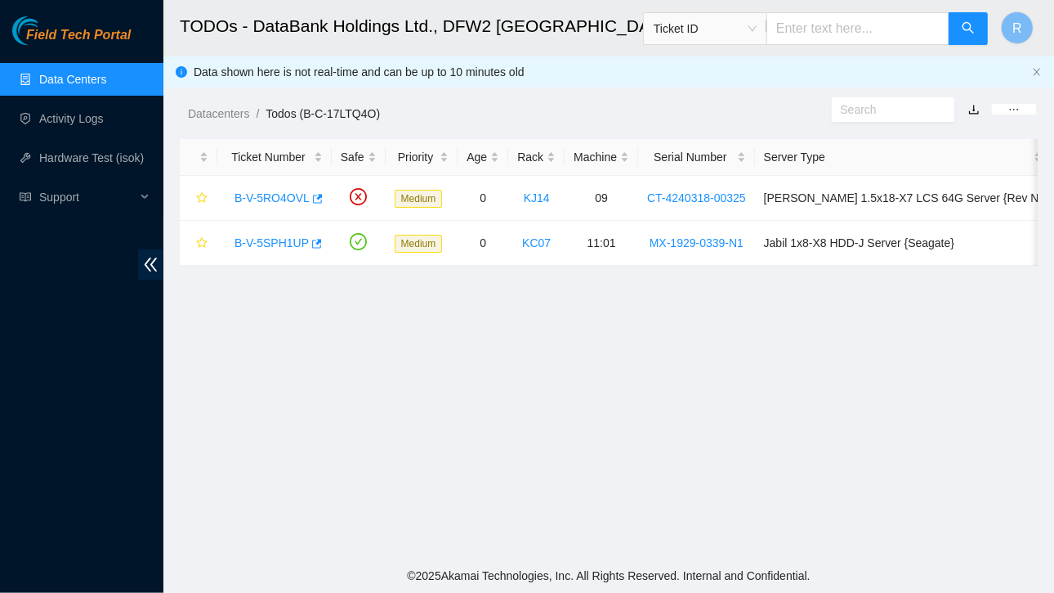
scroll to position [129, 0]
click at [290, 240] on link "B-V-5SPH1UP" at bounding box center [272, 242] width 74 height 13
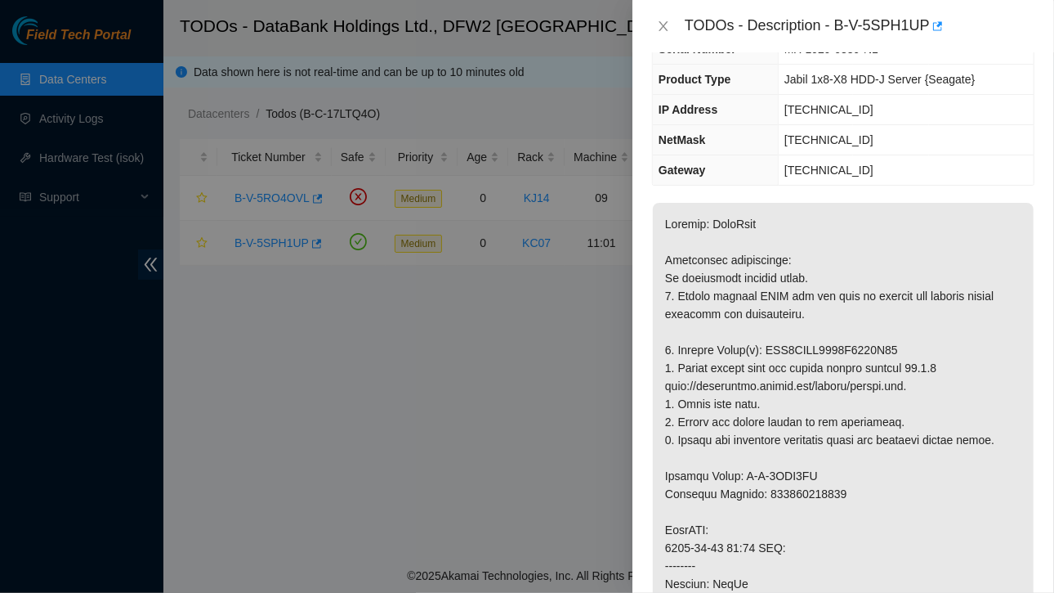
scroll to position [93, 0]
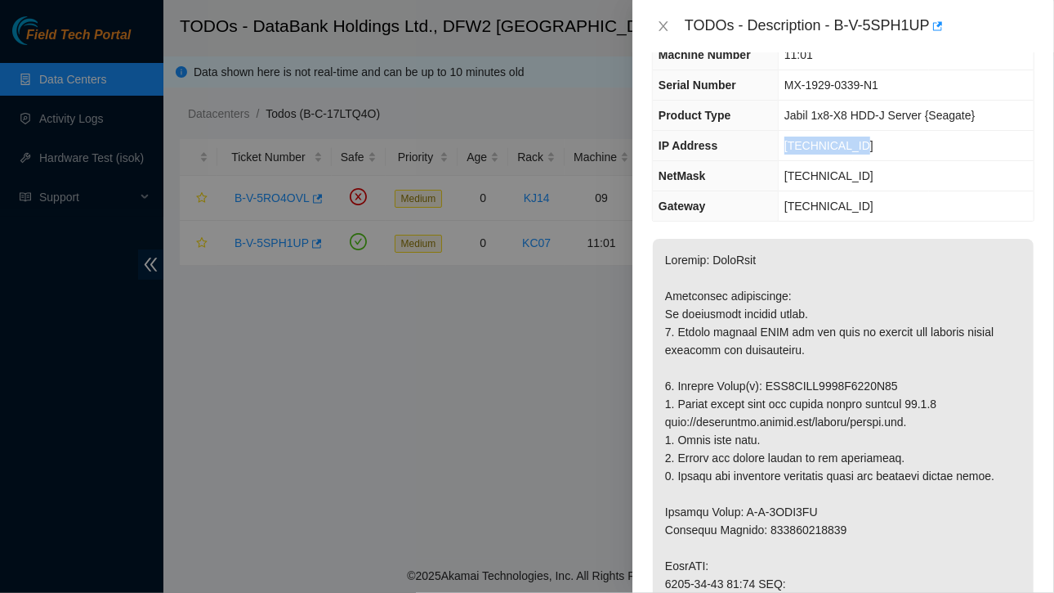
drag, startPoint x: 785, startPoint y: 139, endPoint x: 862, endPoint y: 139, distance: 77.7
click at [862, 139] on td "[TECHNICAL_ID]" at bounding box center [906, 146] width 256 height 30
copy span "[TECHNICAL_ID]"
drag, startPoint x: 786, startPoint y: 172, endPoint x: 869, endPoint y: 175, distance: 82.6
click at [869, 175] on td "[TECHNICAL_ID]" at bounding box center [906, 176] width 256 height 30
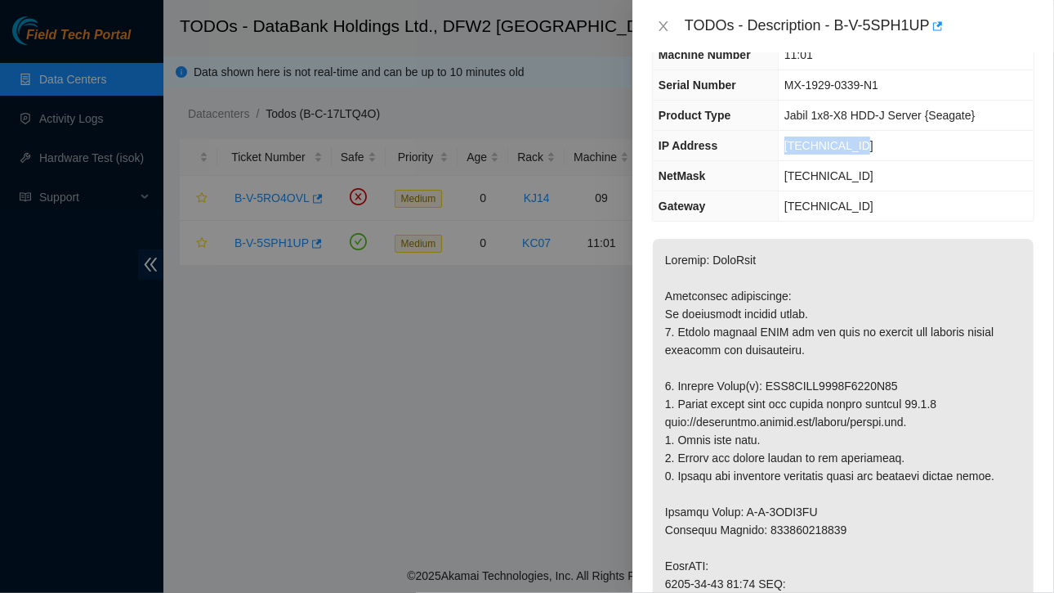
copy span "[TECHNICAL_ID]"
drag, startPoint x: 786, startPoint y: 199, endPoint x: 876, endPoint y: 197, distance: 90.7
click at [876, 197] on td "[TECHNICAL_ID]" at bounding box center [906, 206] width 256 height 30
copy span "[TECHNICAL_ID]"
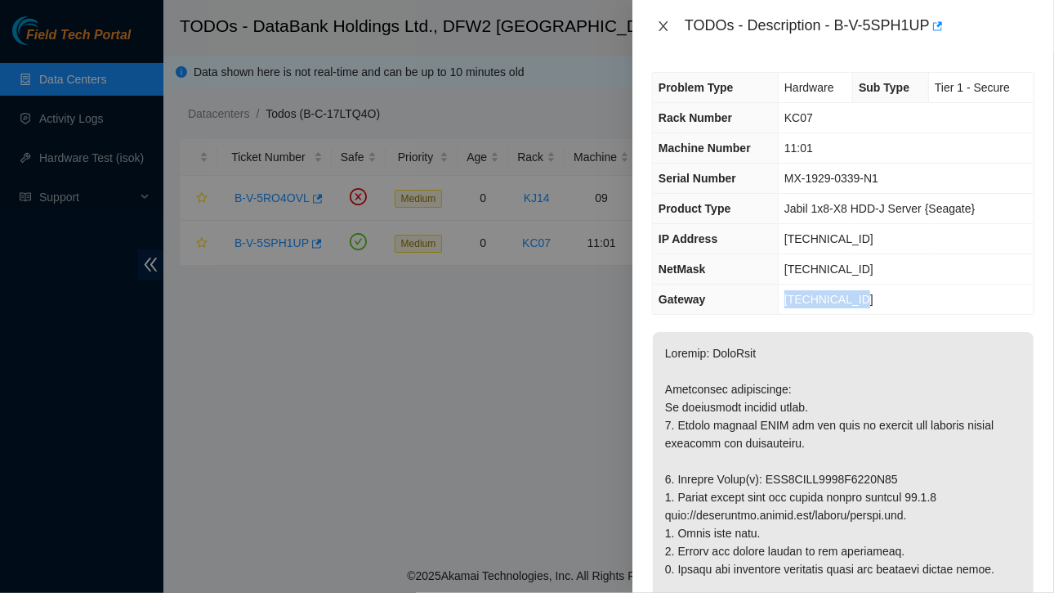
click at [660, 26] on icon "close" at bounding box center [663, 26] width 13 height 13
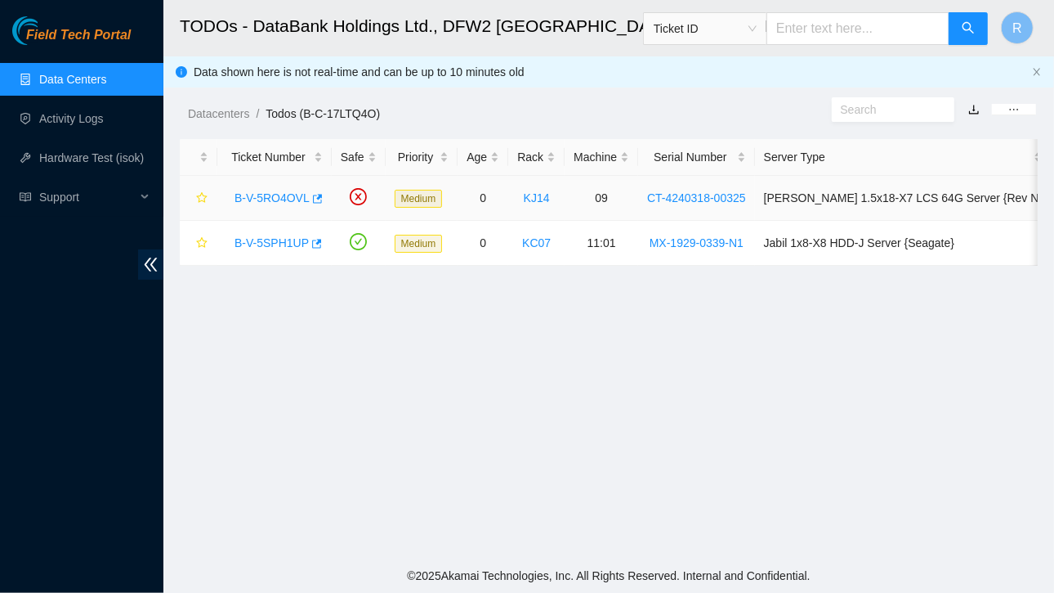
click at [294, 202] on link "B-V-5RO4OVL" at bounding box center [272, 197] width 75 height 13
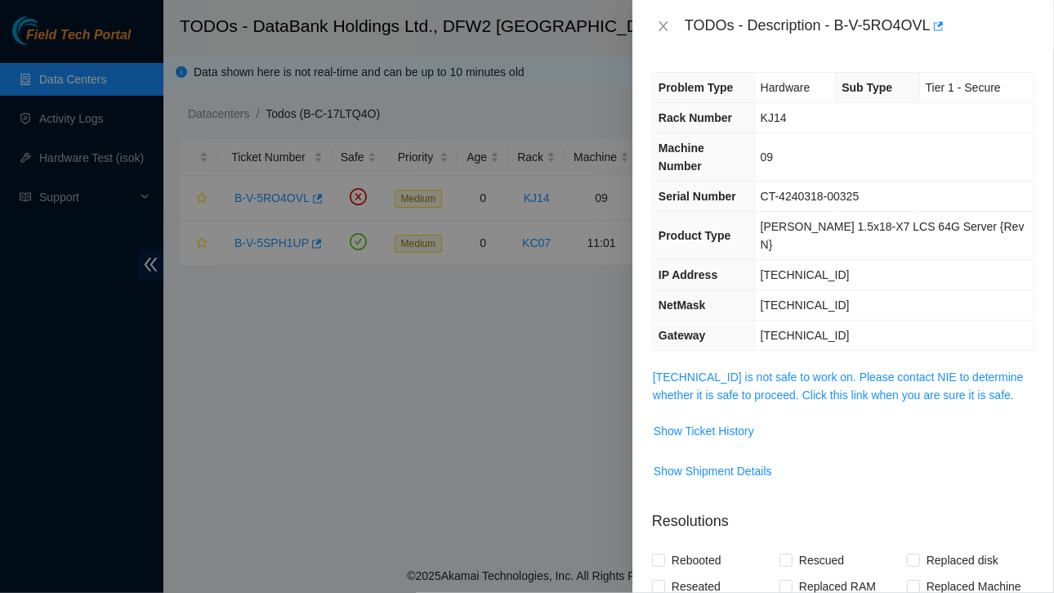
scroll to position [69, 0]
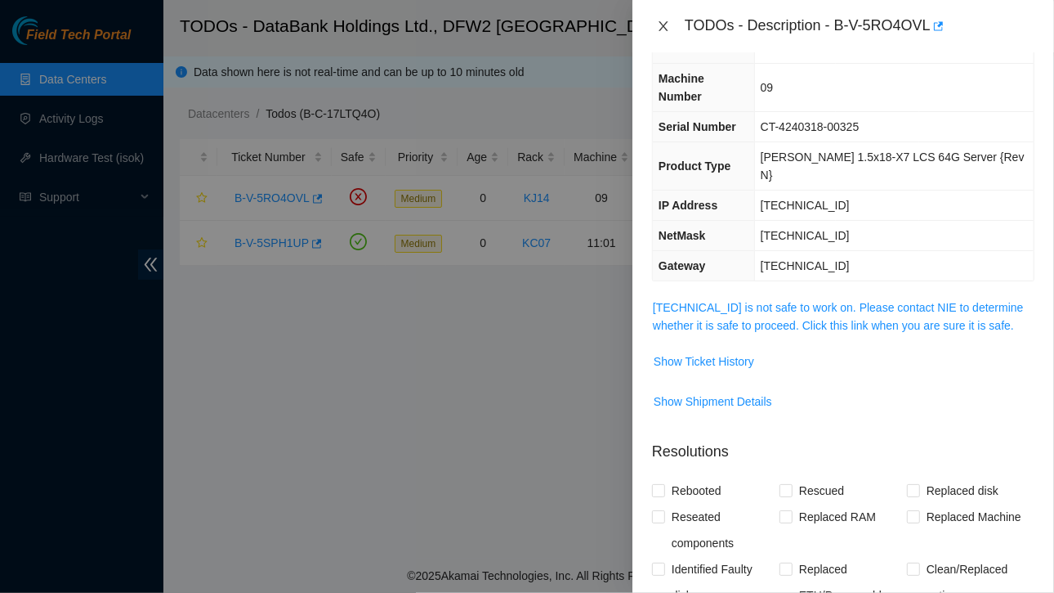
click at [665, 28] on icon "close" at bounding box center [663, 26] width 13 height 13
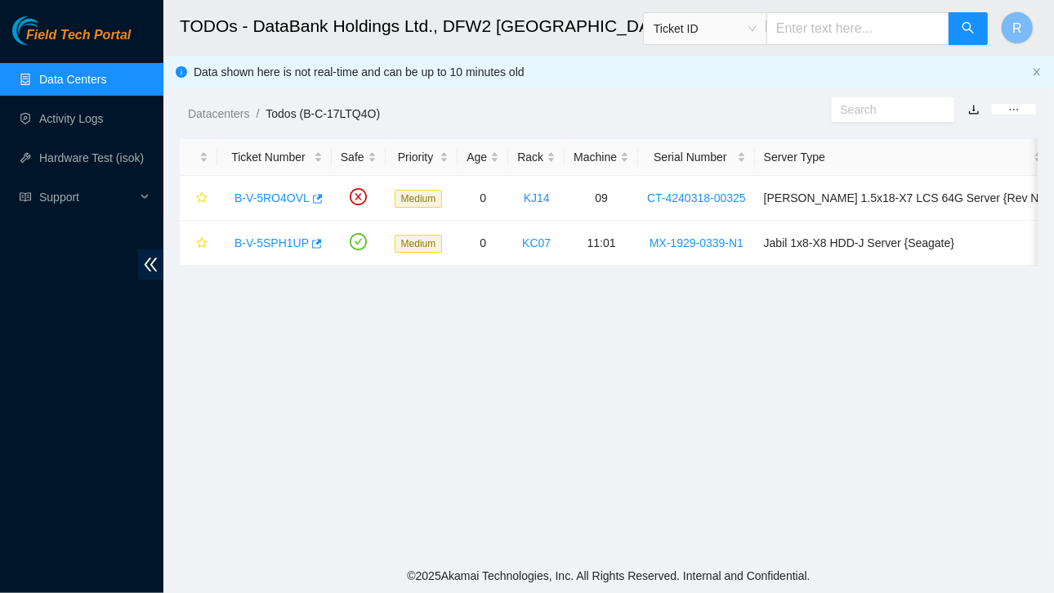
scroll to position [87, 0]
click at [283, 192] on link "B-V-5RO4OVL" at bounding box center [272, 197] width 75 height 13
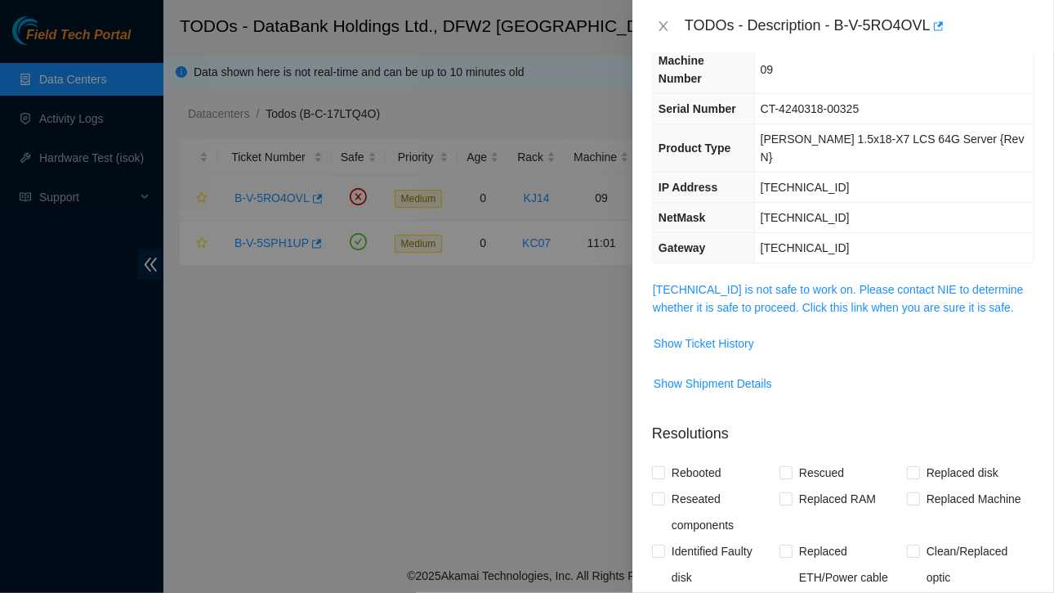
scroll to position [69, 0]
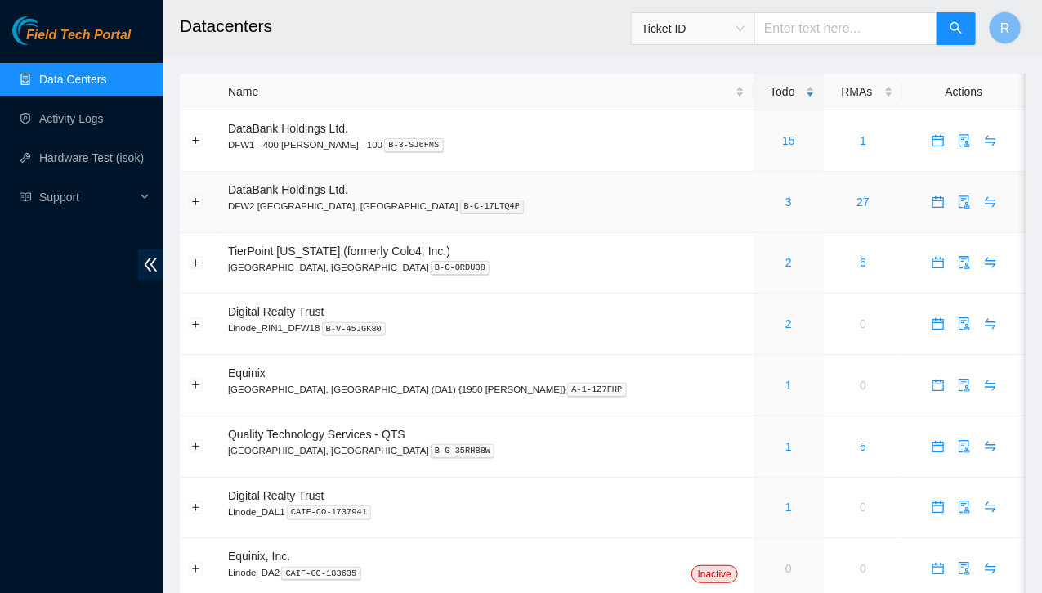
click at [763, 204] on div "3" at bounding box center [789, 202] width 52 height 18
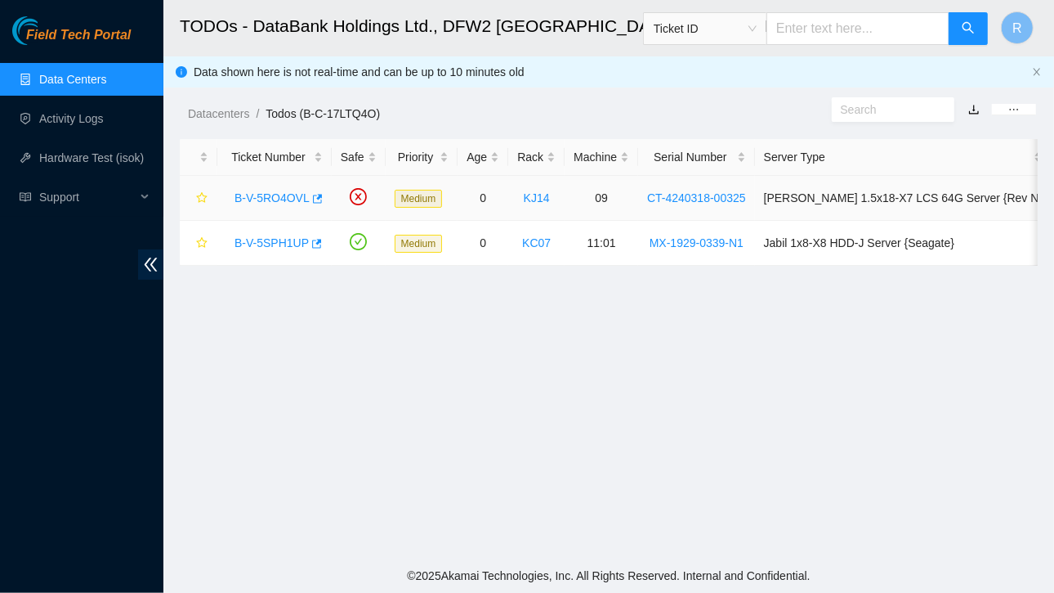
click at [290, 198] on link "B-V-5RO4OVL" at bounding box center [272, 197] width 75 height 13
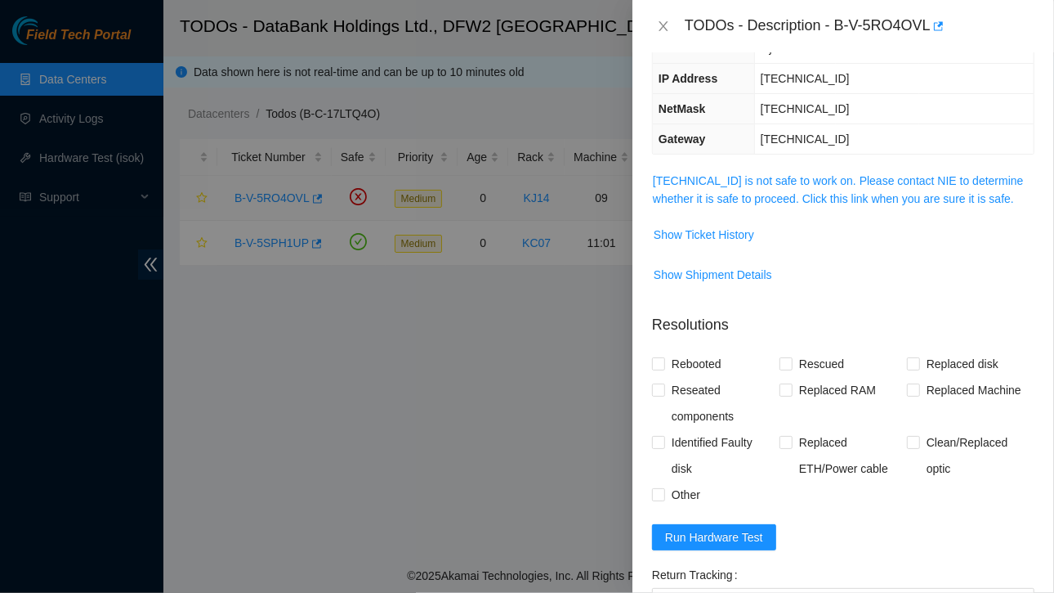
scroll to position [195, 0]
click at [723, 227] on span "Show Ticket History" at bounding box center [704, 236] width 101 height 18
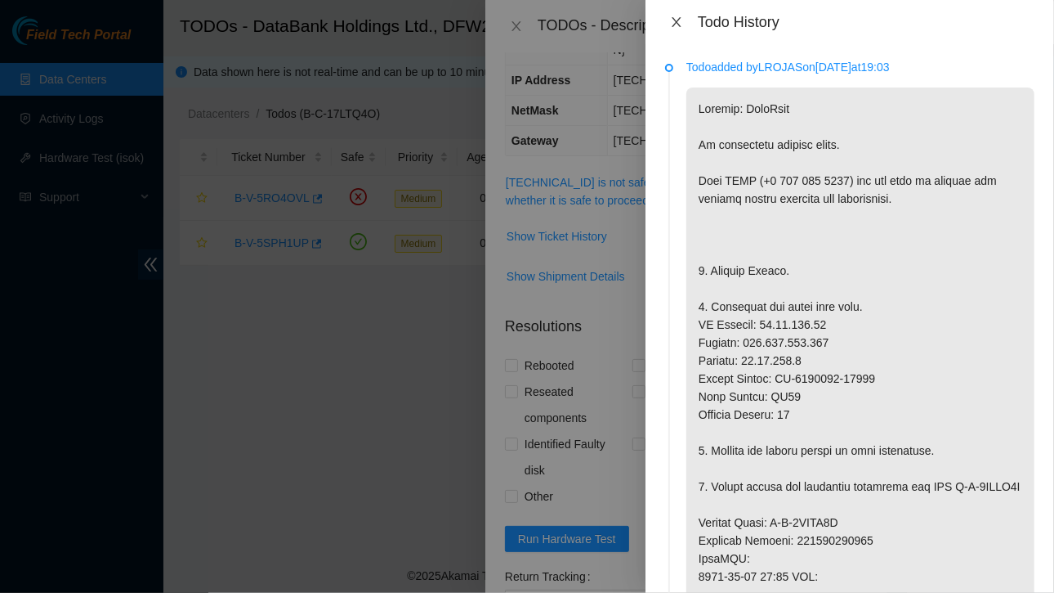
click at [677, 21] on icon "close" at bounding box center [676, 22] width 9 height 10
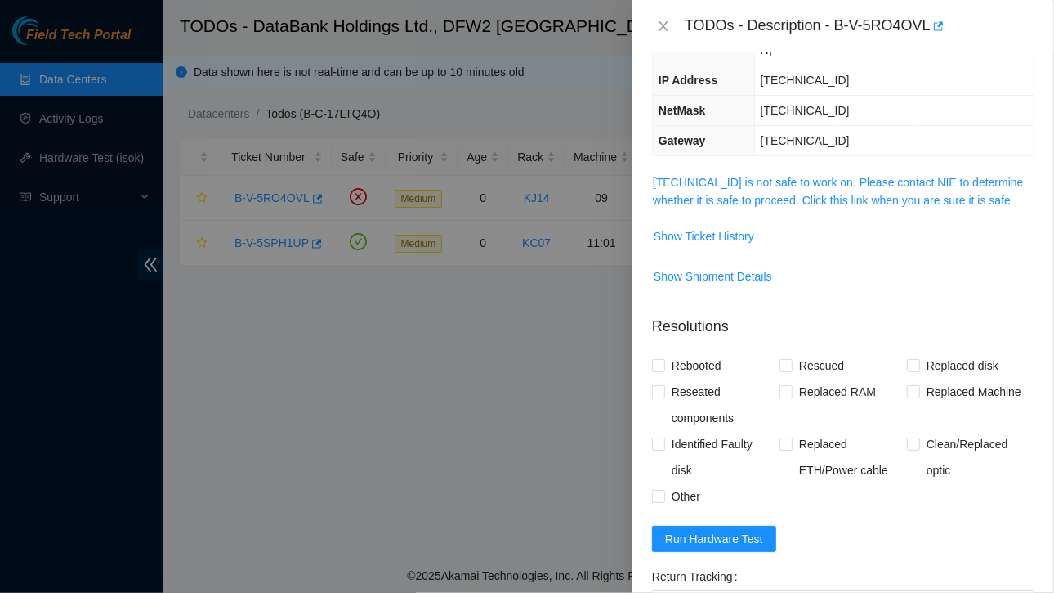
scroll to position [0, 0]
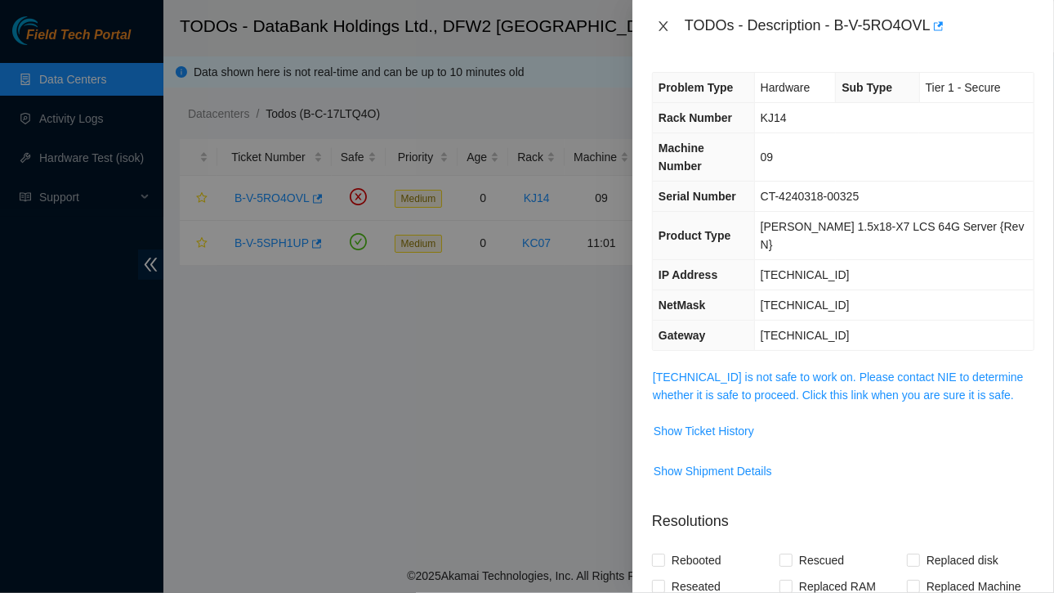
click at [669, 23] on icon "close" at bounding box center [663, 26] width 13 height 13
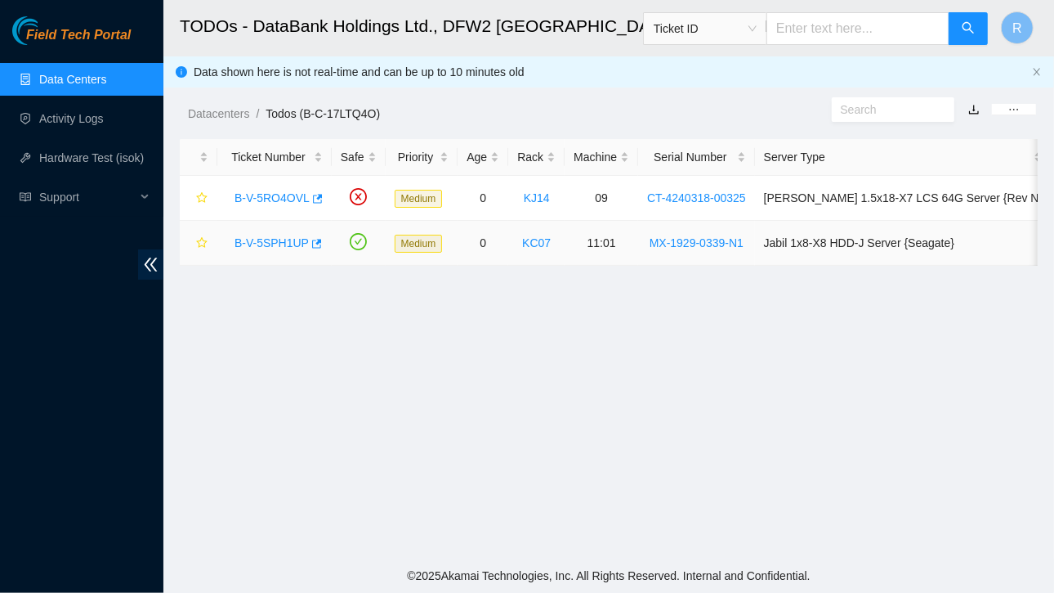
click at [281, 239] on link "B-V-5SPH1UP" at bounding box center [272, 242] width 74 height 13
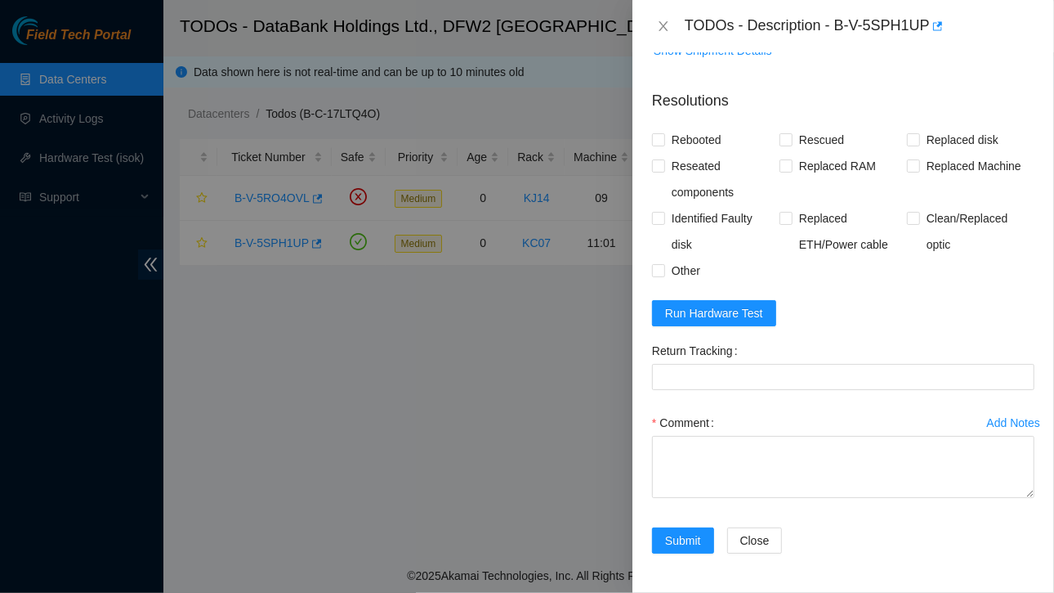
scroll to position [1226, 0]
click at [688, 322] on span "Run Hardware Test" at bounding box center [714, 313] width 98 height 18
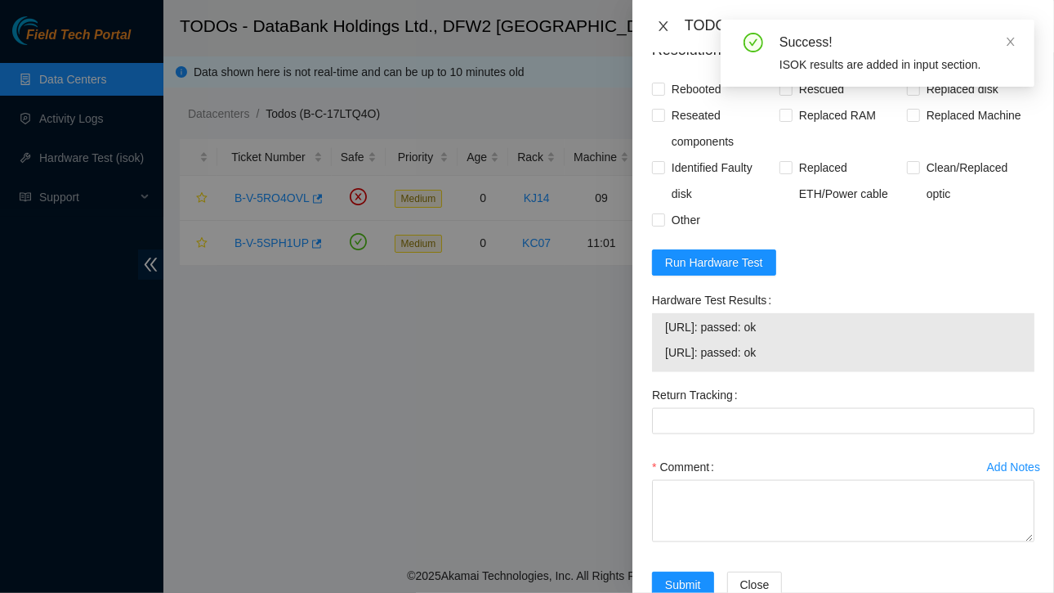
click at [667, 25] on icon "close" at bounding box center [663, 26] width 13 height 13
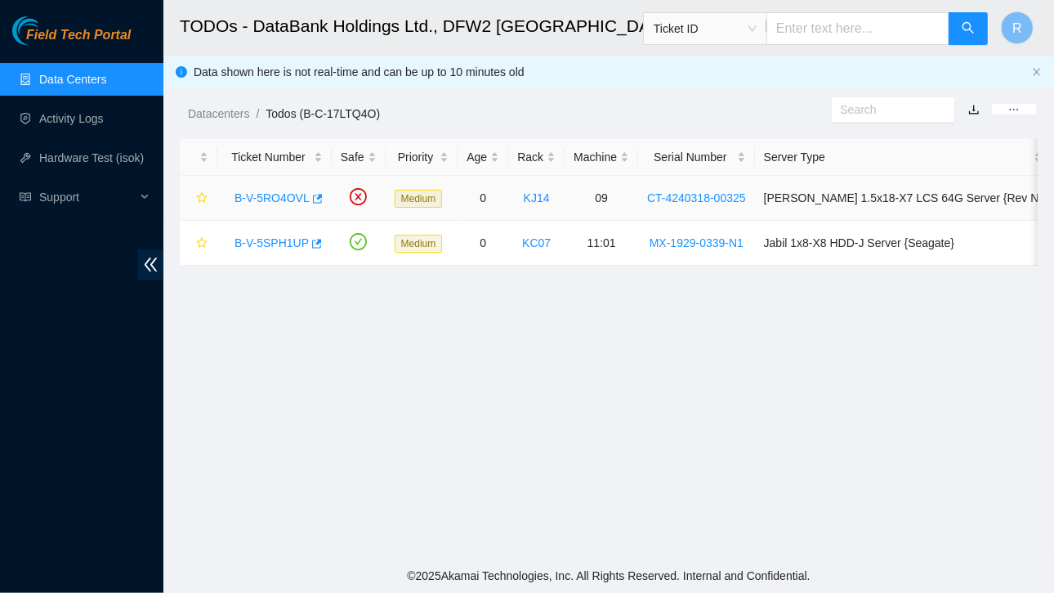
scroll to position [387, 0]
click at [294, 202] on link "B-V-5RO4OVL" at bounding box center [272, 197] width 75 height 13
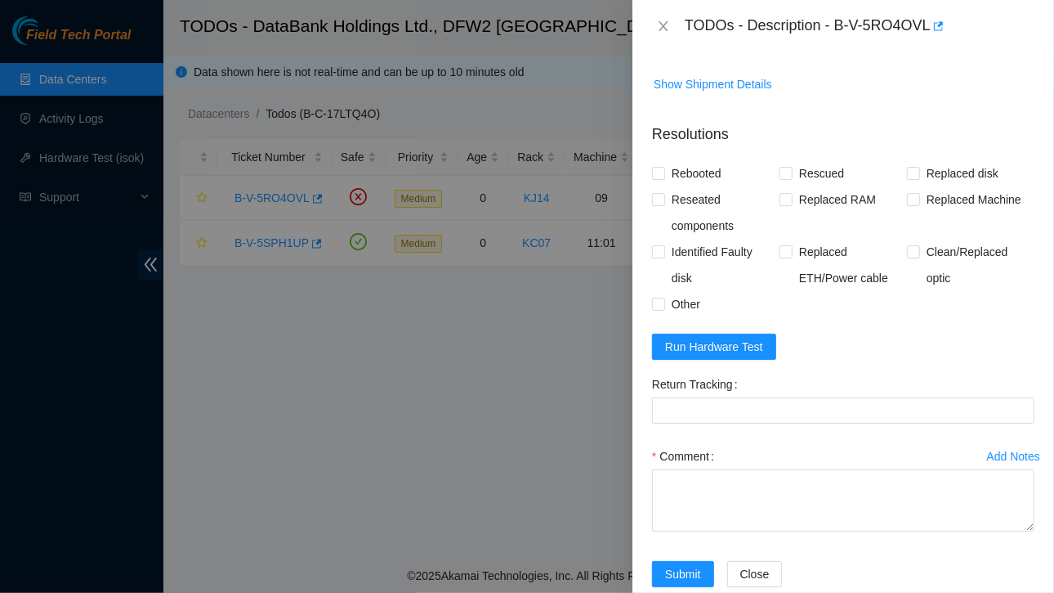
scroll to position [363, 0]
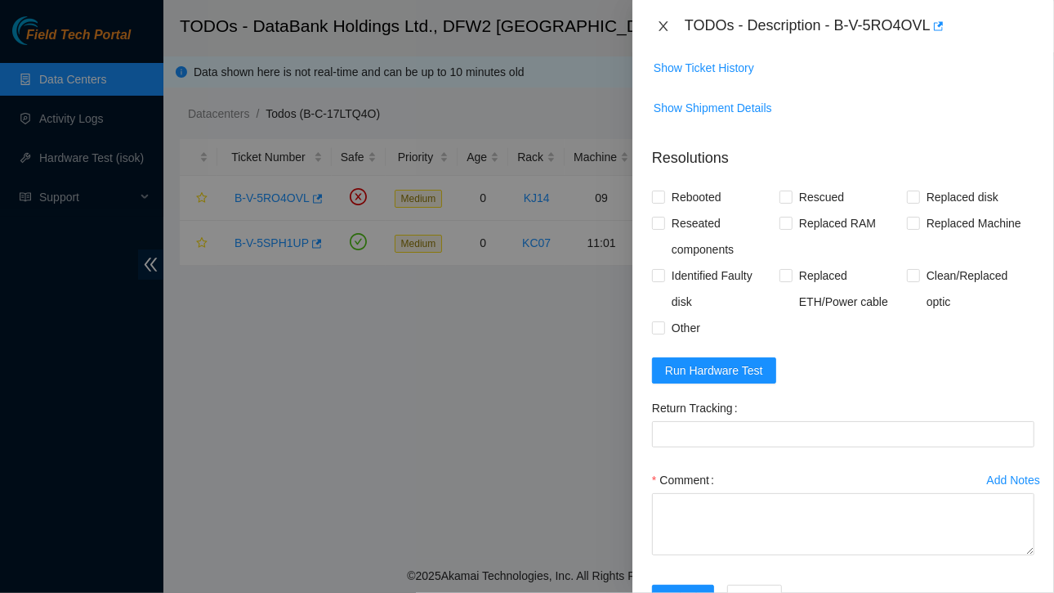
click at [664, 28] on icon "close" at bounding box center [663, 26] width 13 height 13
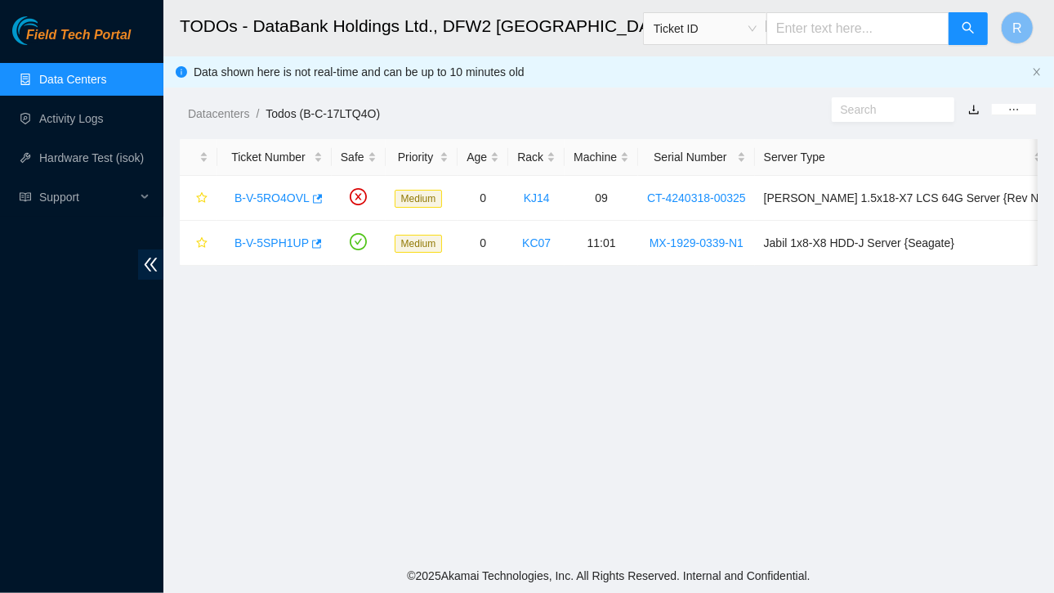
scroll to position [387, 0]
click at [284, 199] on link "B-V-5RO4OVL" at bounding box center [272, 197] width 75 height 13
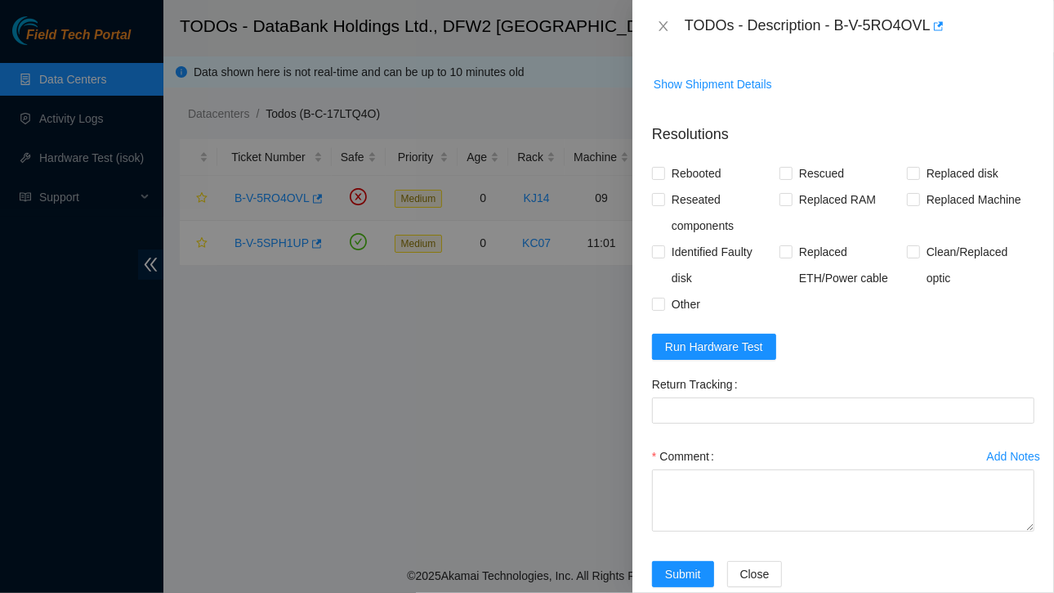
scroll to position [363, 0]
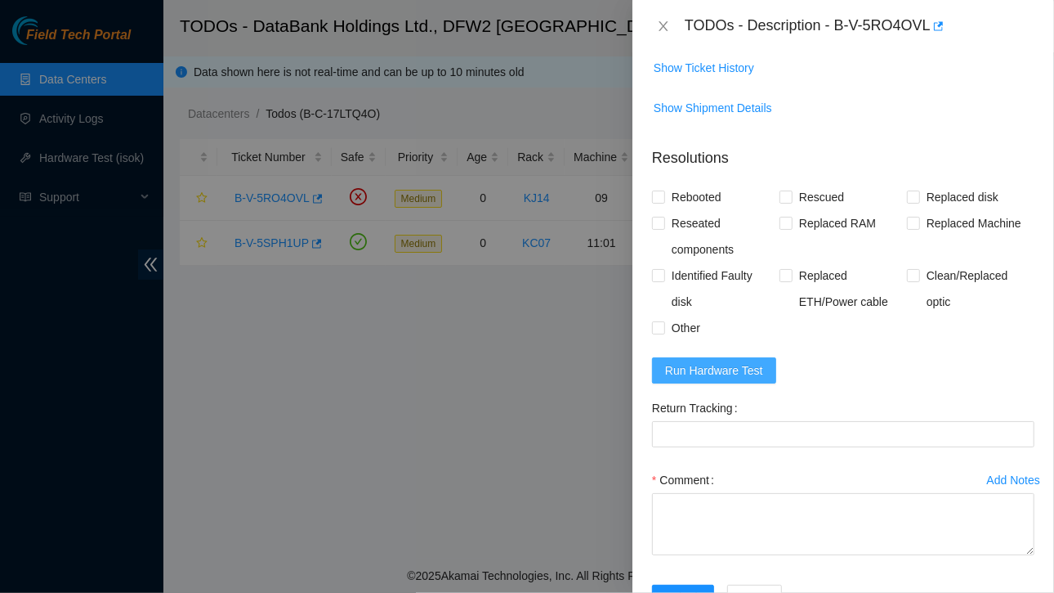
click at [721, 361] on span "Run Hardware Test" at bounding box center [714, 370] width 98 height 18
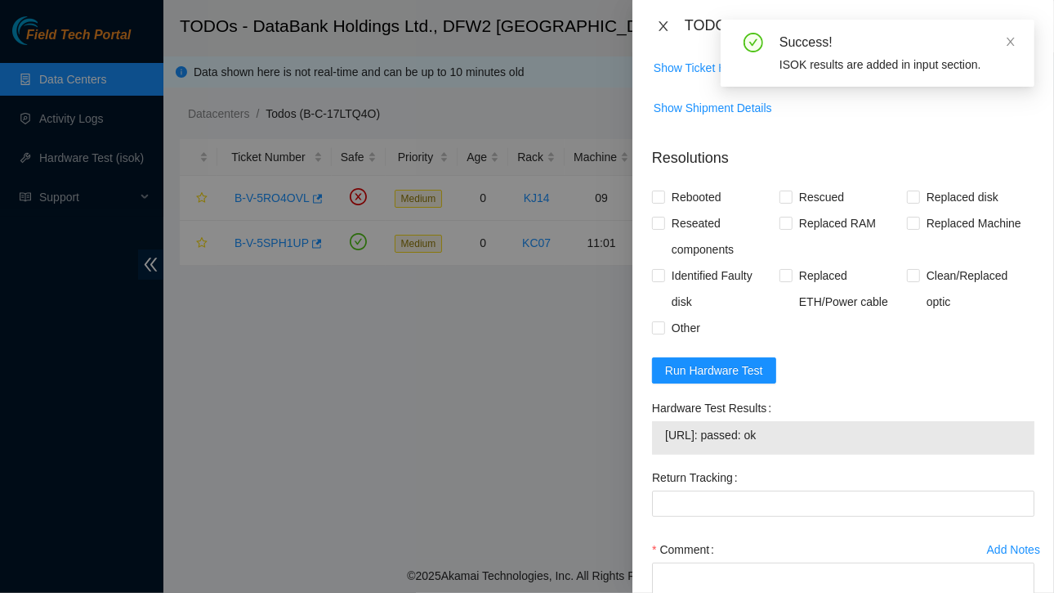
click at [666, 23] on icon "close" at bounding box center [663, 26] width 9 height 10
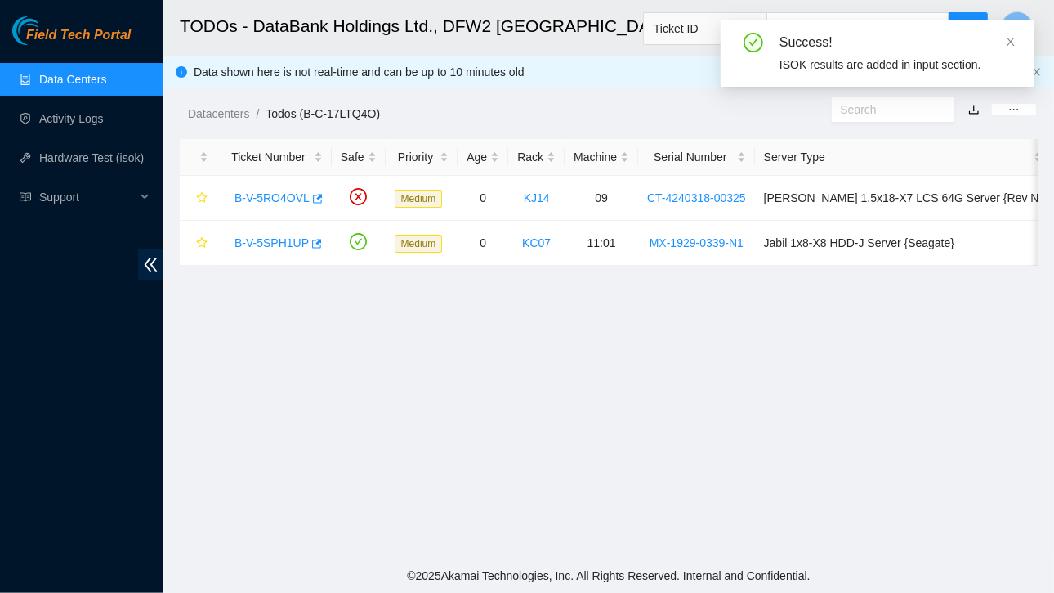
scroll to position [387, 0]
